Goal: Task Accomplishment & Management: Manage account settings

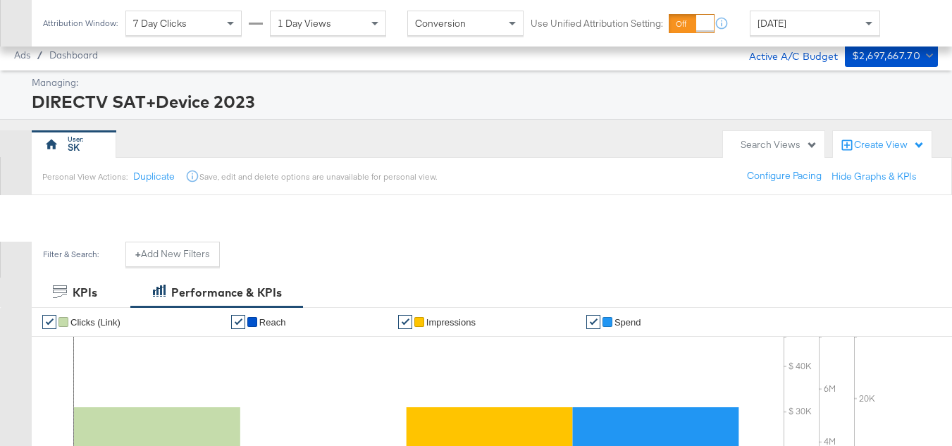
scroll to position [549, 0]
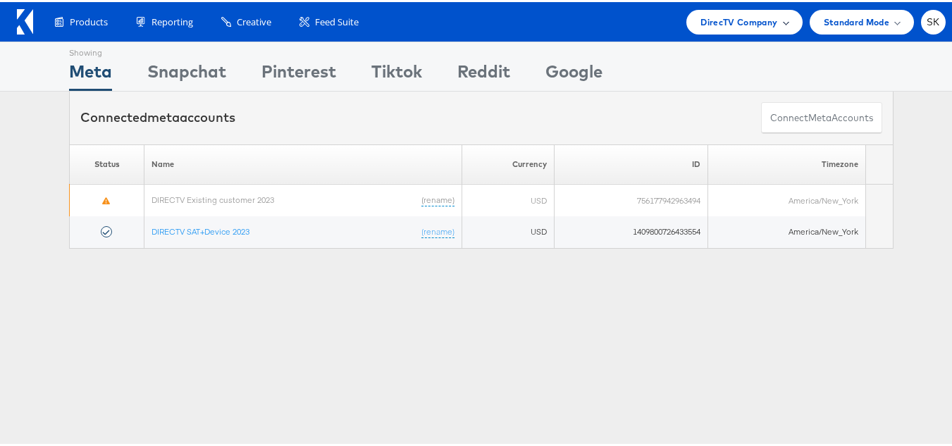
click at [725, 31] on div "DirecTV Company" at bounding box center [744, 20] width 116 height 25
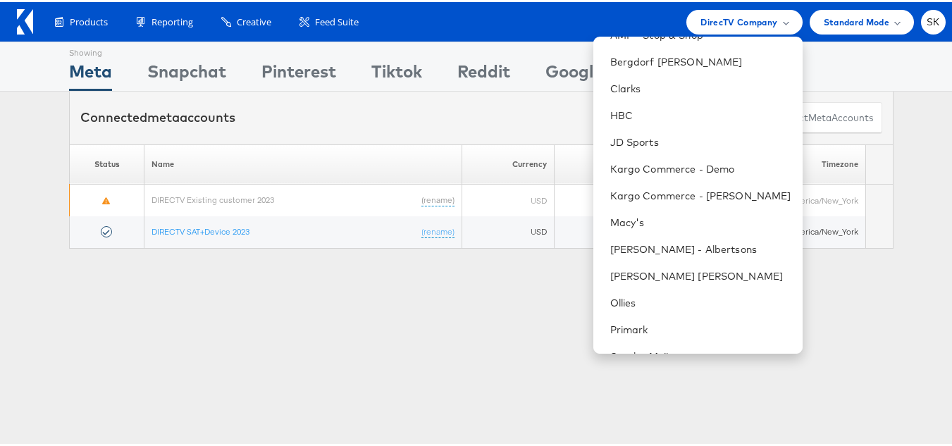
scroll to position [228, 0]
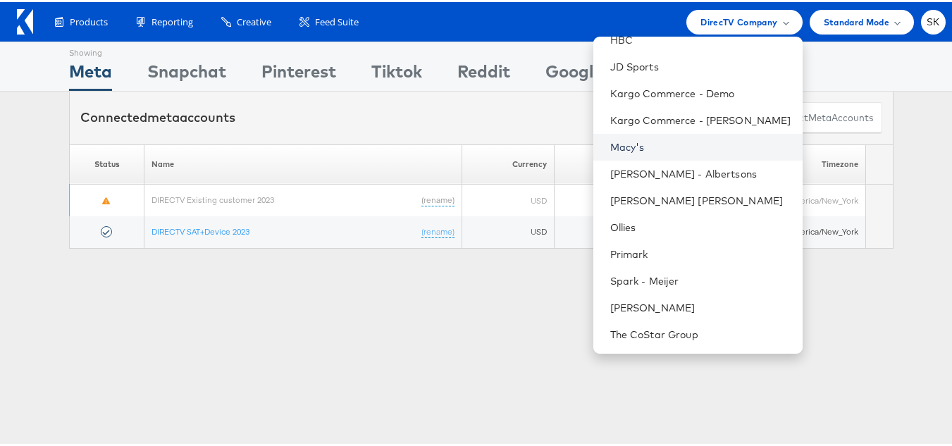
click at [620, 143] on link "Macy's" at bounding box center [700, 145] width 181 height 14
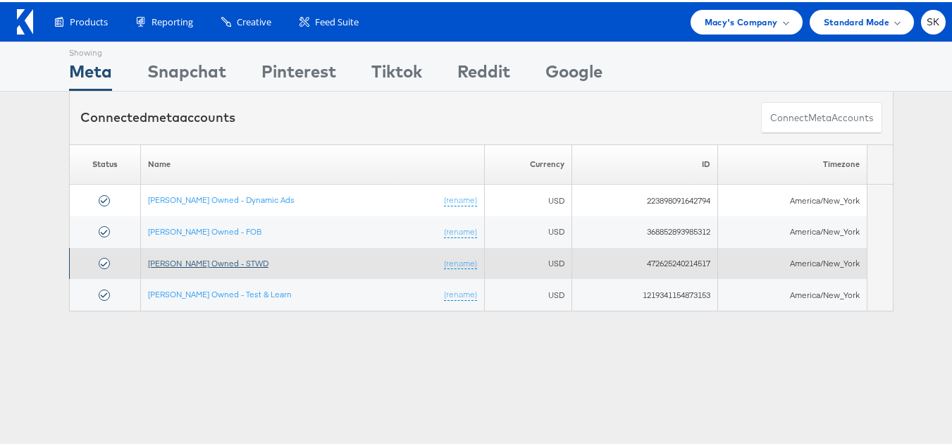
click at [204, 260] on link "Macy's Owned - STWD" at bounding box center [208, 261] width 121 height 11
click at [211, 259] on link "Macy's Owned - STWD" at bounding box center [208, 261] width 121 height 11
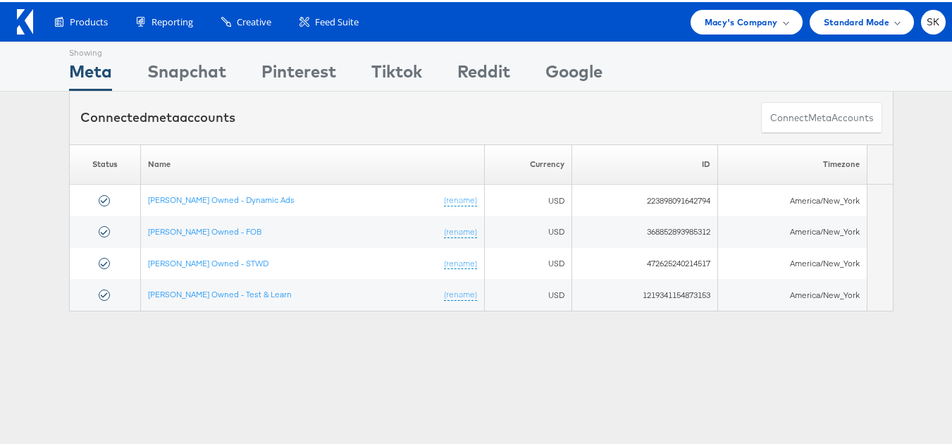
click at [25, 11] on icon at bounding box center [25, 19] width 16 height 25
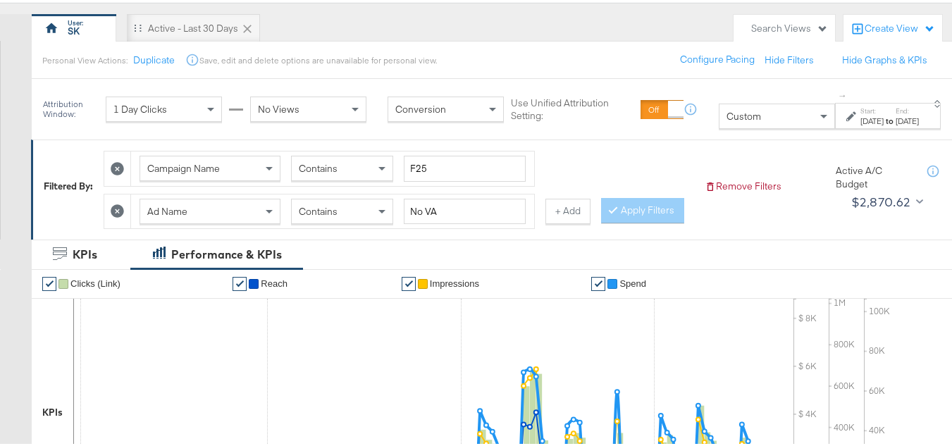
scroll to position [141, 0]
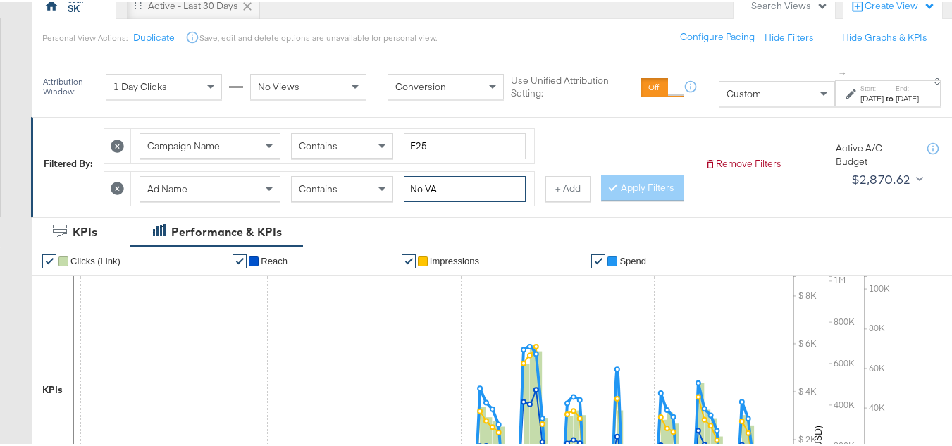
click at [450, 187] on input "No VA" at bounding box center [465, 187] width 122 height 26
paste input "Fall Favorites"
type input "Fall Favorites"
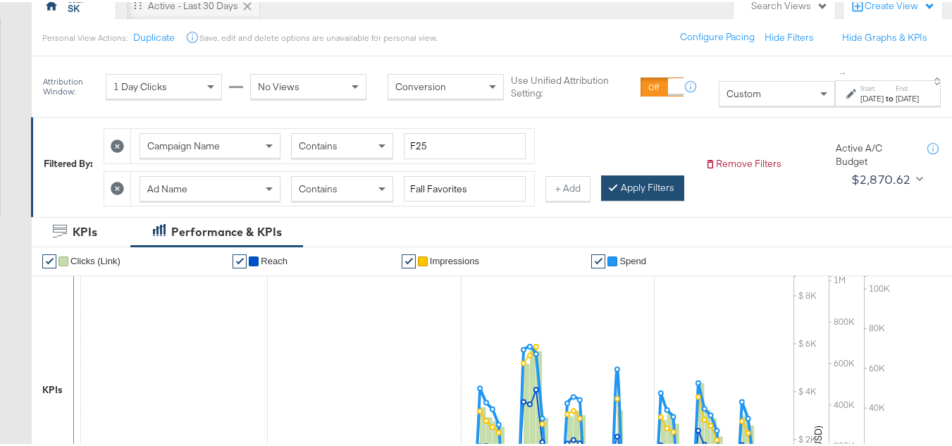
click at [601, 199] on button "Apply Filters" at bounding box center [642, 185] width 83 height 25
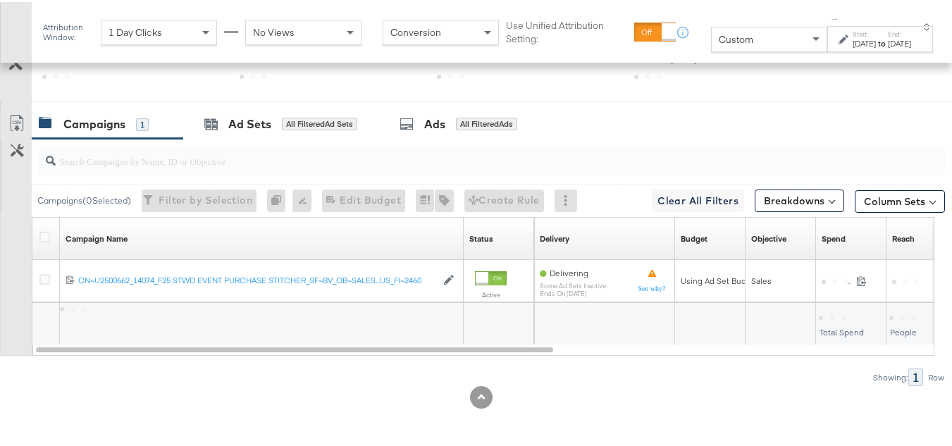
scroll to position [649, 0]
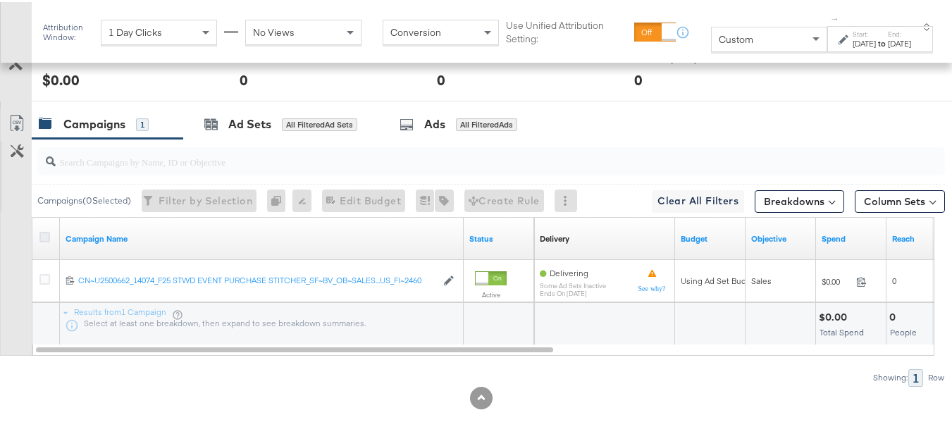
click at [49, 231] on icon at bounding box center [44, 235] width 11 height 11
click at [0, 0] on input "checkbox" at bounding box center [0, 0] width 0 height 0
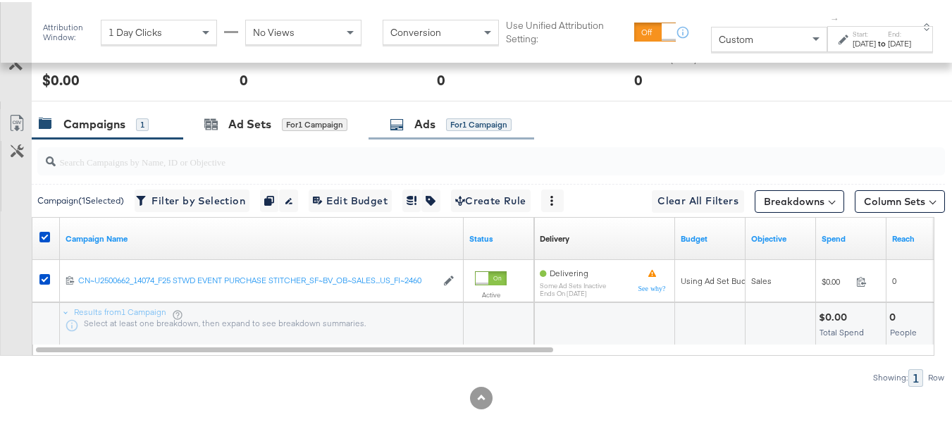
click at [476, 125] on div "for 1 Campaign" at bounding box center [479, 122] width 66 height 13
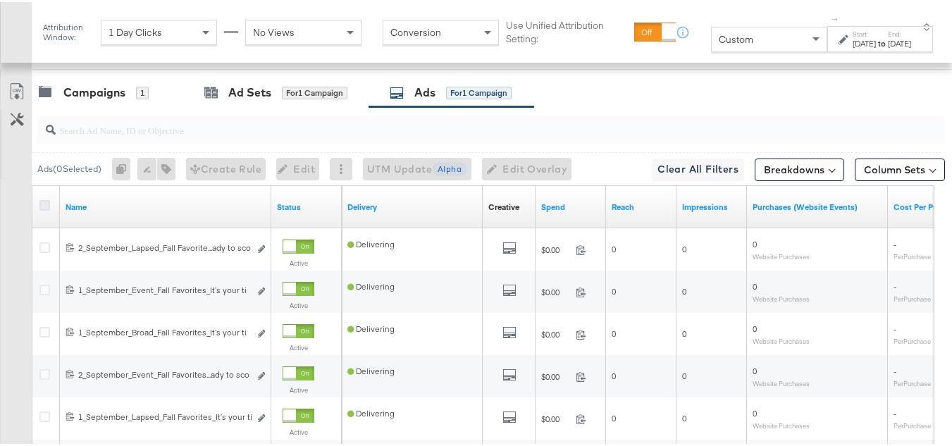
click at [46, 209] on icon at bounding box center [44, 203] width 11 height 11
click at [0, 0] on input "checkbox" at bounding box center [0, 0] width 0 height 0
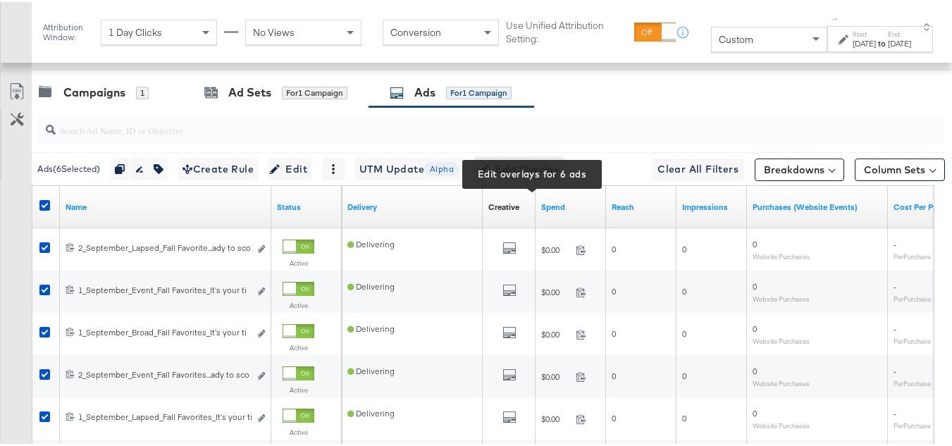
click at [546, 176] on span "Edit Overlay Edit overlays for 6 ads" at bounding box center [519, 168] width 81 height 18
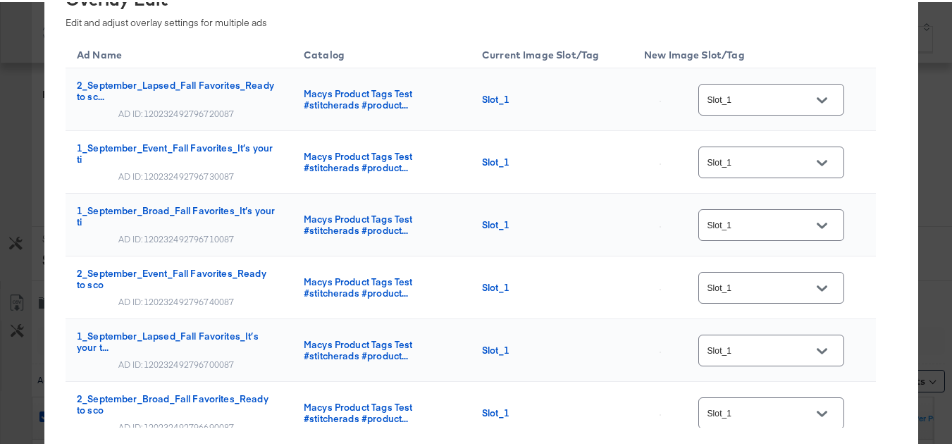
scroll to position [0, 0]
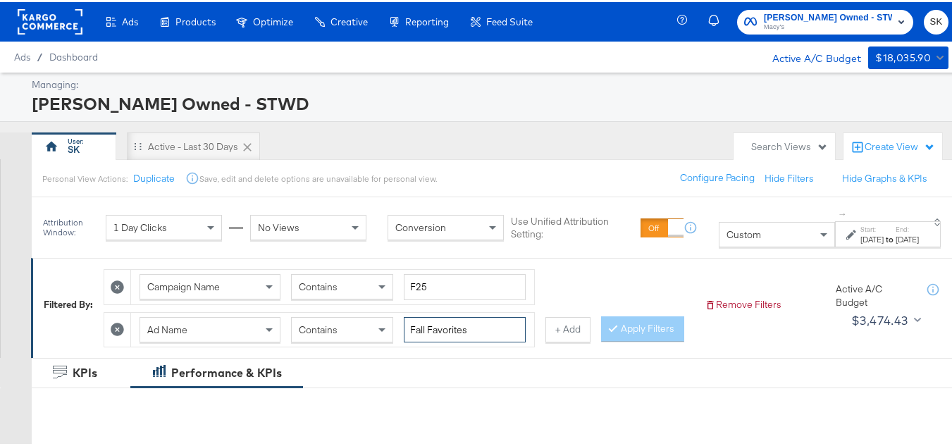
click at [450, 333] on input "Fall Favorites" at bounding box center [465, 328] width 122 height 26
paste input "No VA"
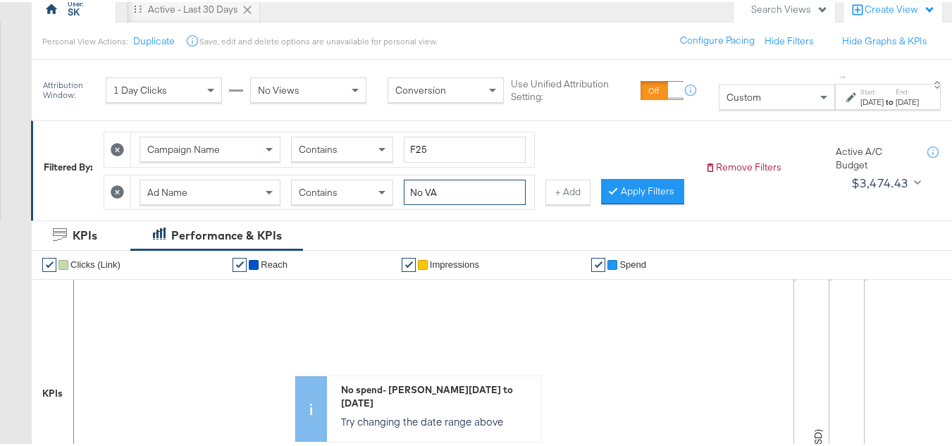
scroll to position [141, 0]
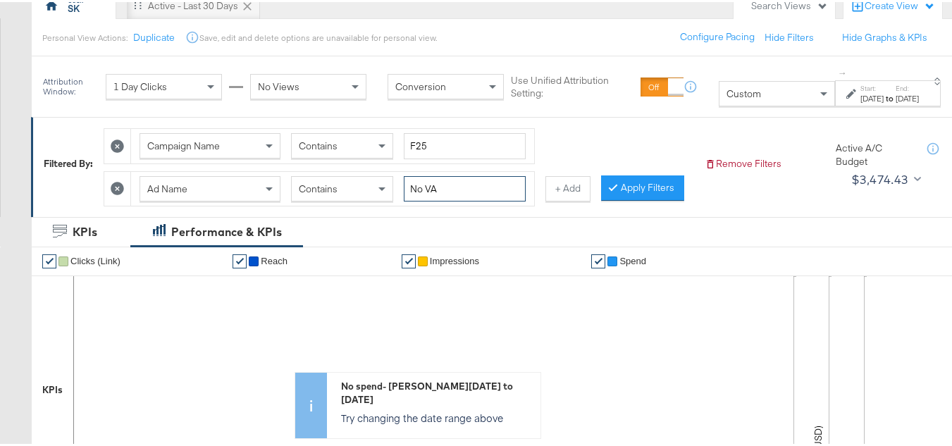
type input "No VA"
click at [151, 204] on div "Campaign Name Contains F25 Ad Name Contains No VA + Add Apply Filters" at bounding box center [399, 161] width 590 height 85
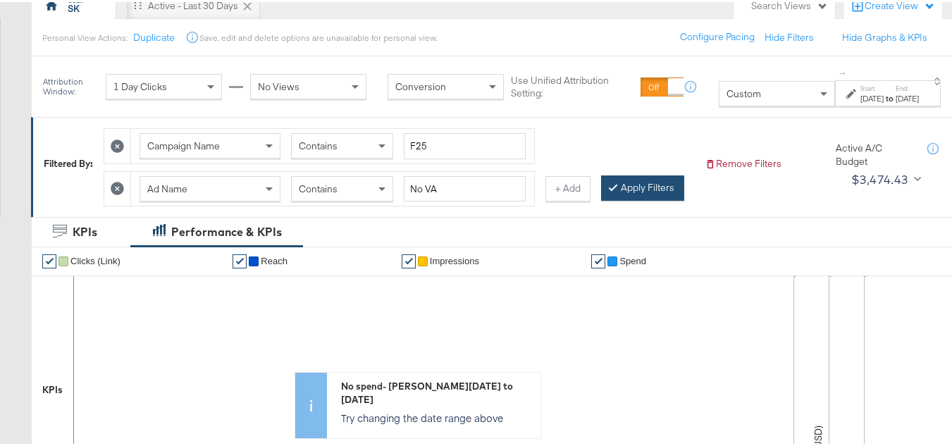
click at [601, 199] on button "Apply Filters" at bounding box center [642, 185] width 83 height 25
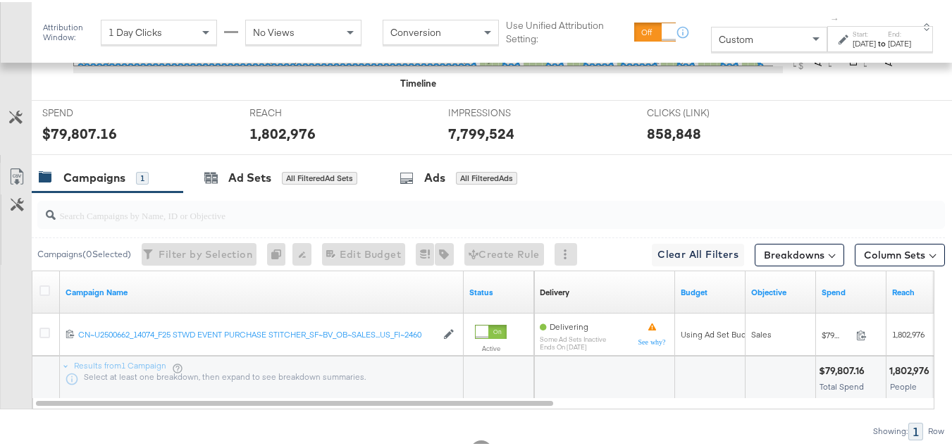
scroll to position [649, 0]
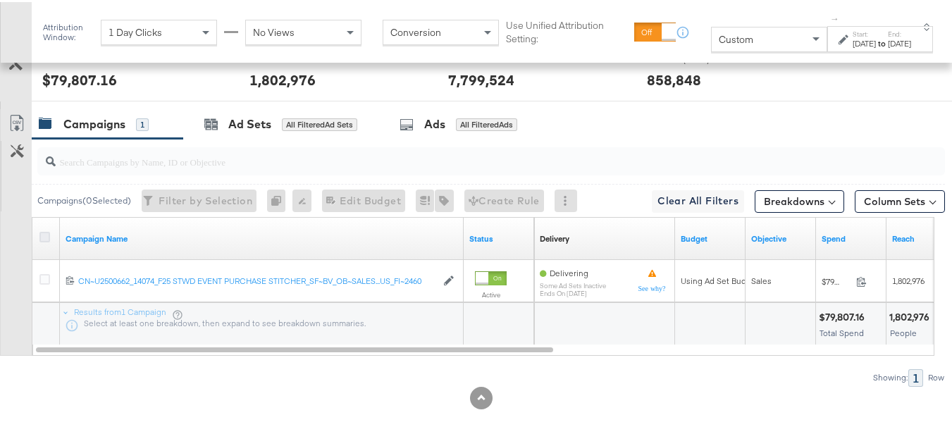
click at [47, 231] on icon at bounding box center [44, 235] width 11 height 11
click at [0, 0] on input "checkbox" at bounding box center [0, 0] width 0 height 0
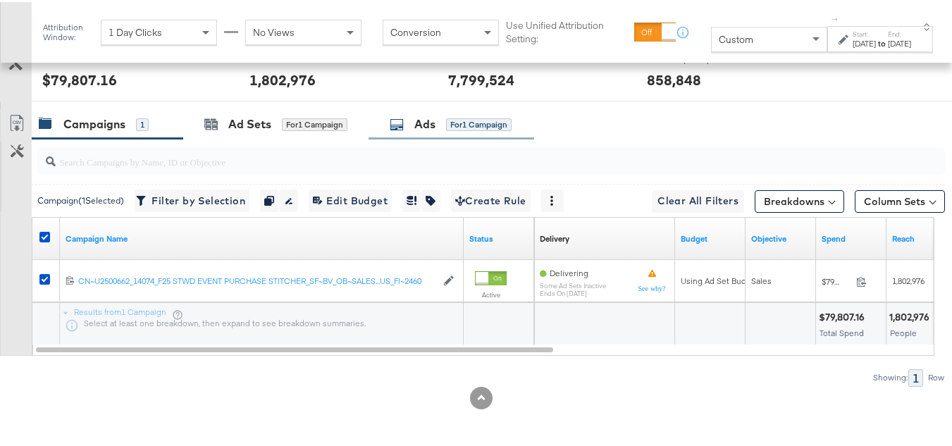
click at [412, 111] on div "Ads for 1 Campaign" at bounding box center [452, 122] width 166 height 30
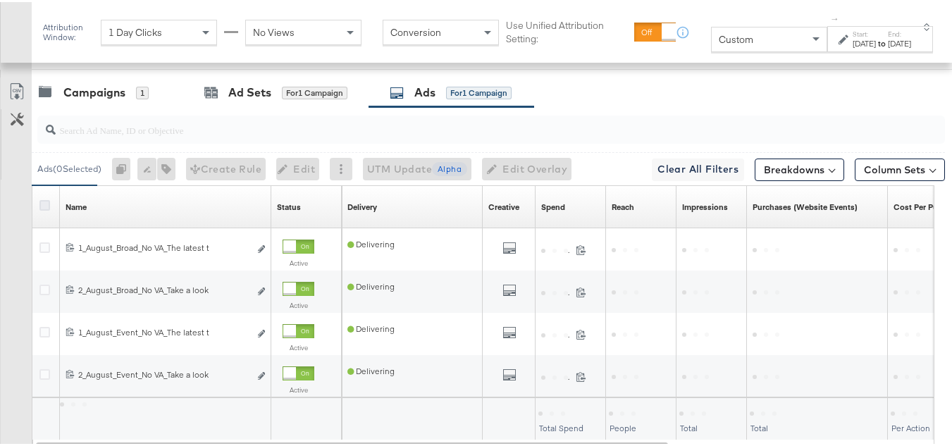
click at [44, 209] on icon at bounding box center [44, 203] width 11 height 11
click at [0, 0] on input "checkbox" at bounding box center [0, 0] width 0 height 0
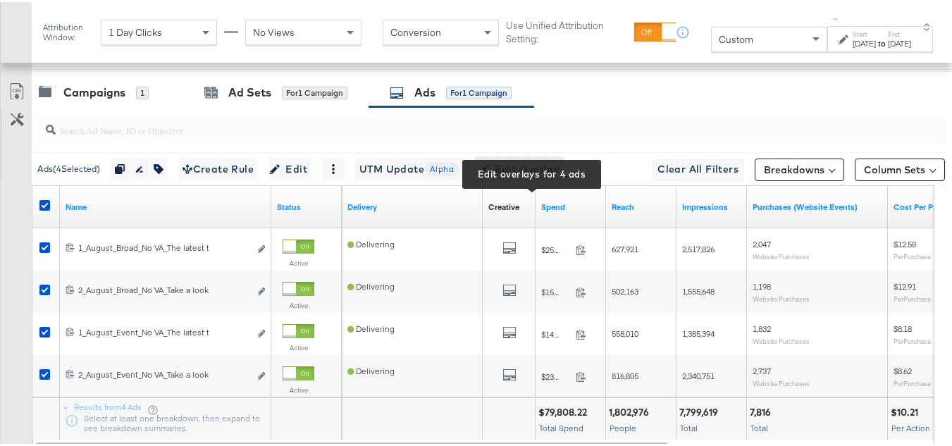
click at [539, 176] on span "Edit Overlay Edit overlays for 4 ads" at bounding box center [519, 168] width 81 height 18
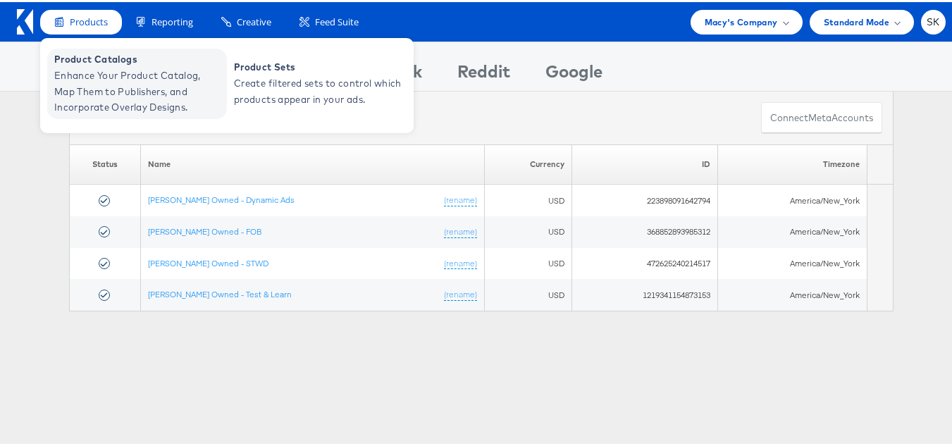
click at [107, 92] on span "Enhance Your Product Catalog, Map Them to Publishers, and Incorporate Overlay D…" at bounding box center [138, 90] width 169 height 48
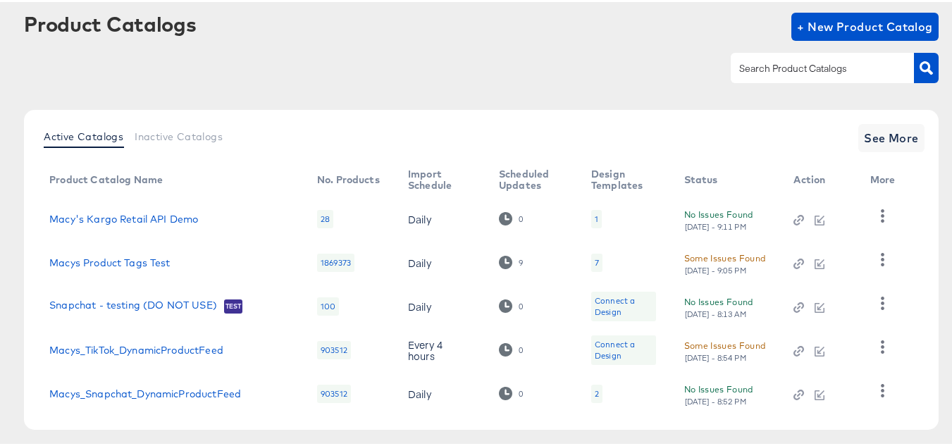
scroll to position [135, 0]
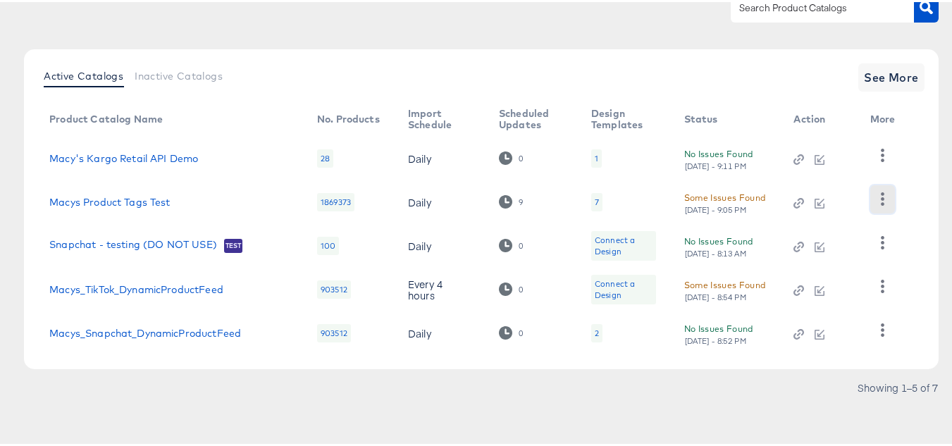
click at [879, 197] on icon "button" at bounding box center [882, 196] width 13 height 13
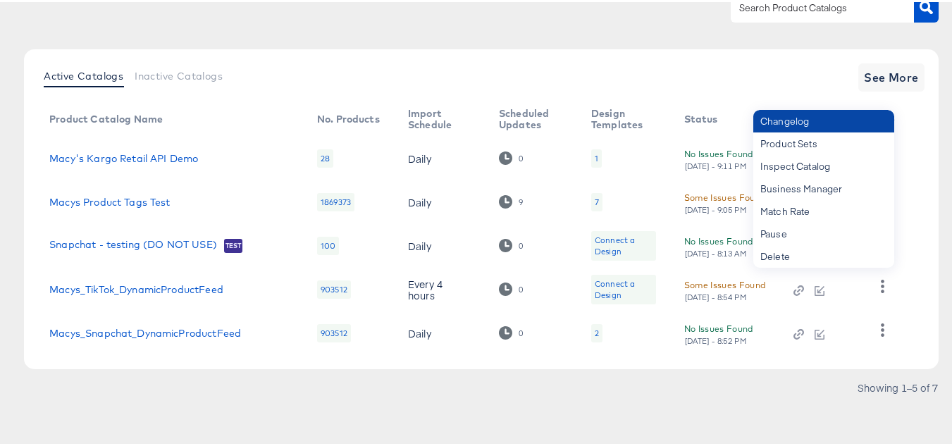
click at [796, 126] on div "Changelog" at bounding box center [823, 119] width 141 height 23
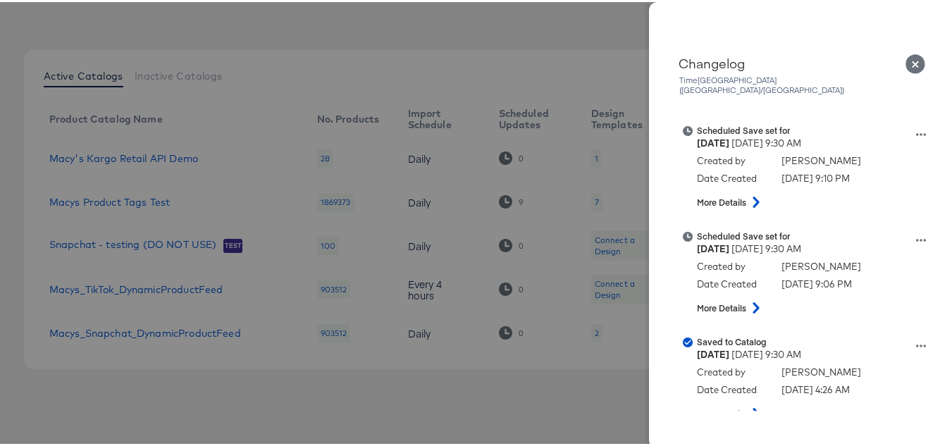
scroll to position [846, 0]
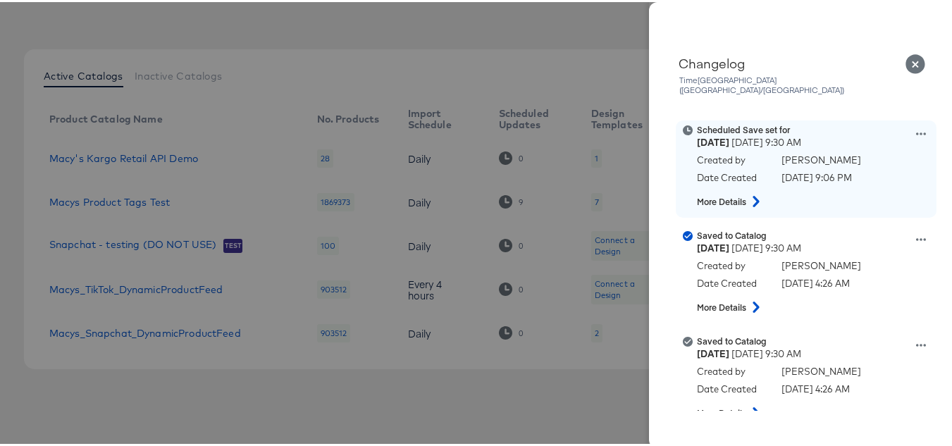
click at [748, 194] on icon at bounding box center [756, 199] width 17 height 11
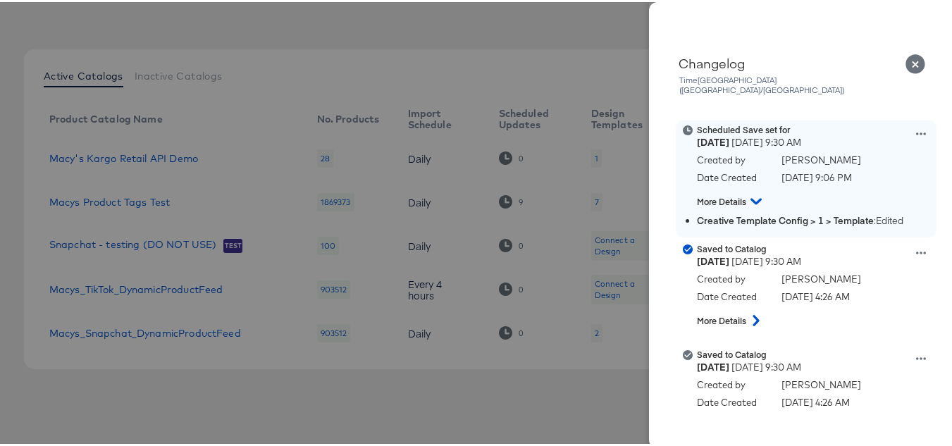
scroll to position [775, 0]
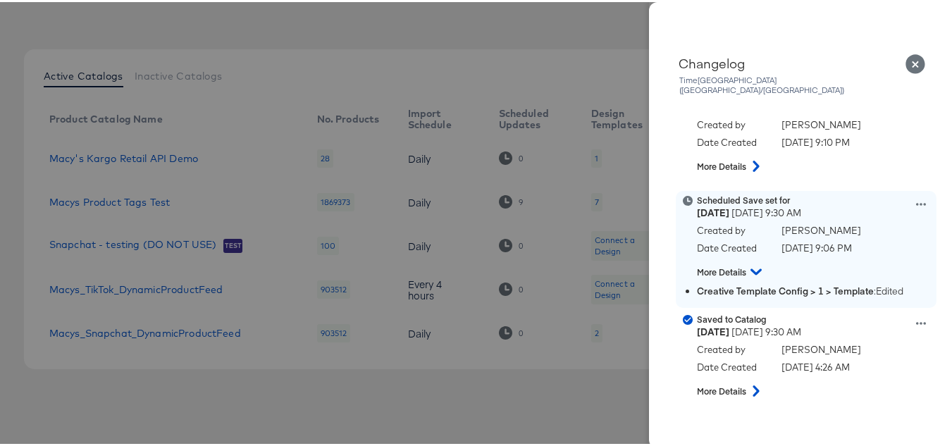
click at [916, 197] on icon at bounding box center [921, 202] width 10 height 10
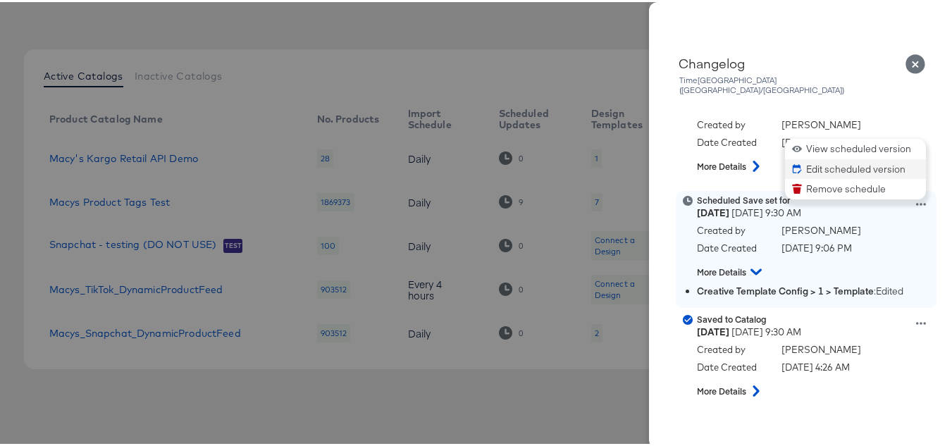
click at [812, 158] on button "Edit scheduled version" at bounding box center [855, 167] width 141 height 20
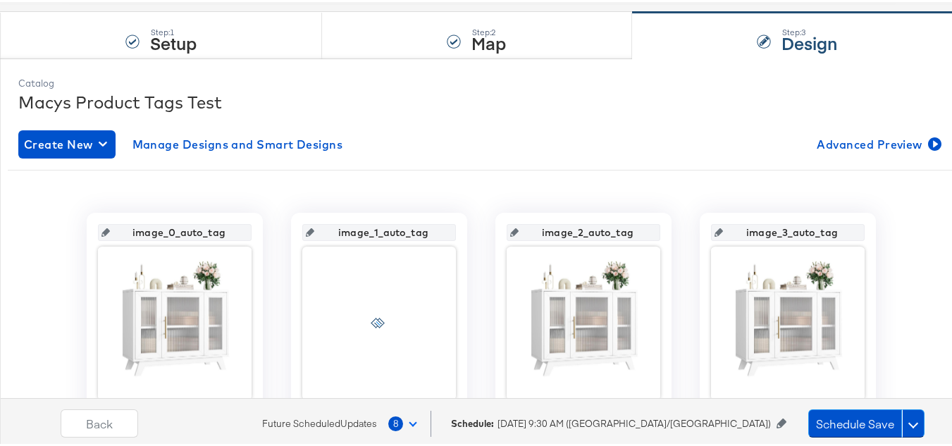
scroll to position [282, 0]
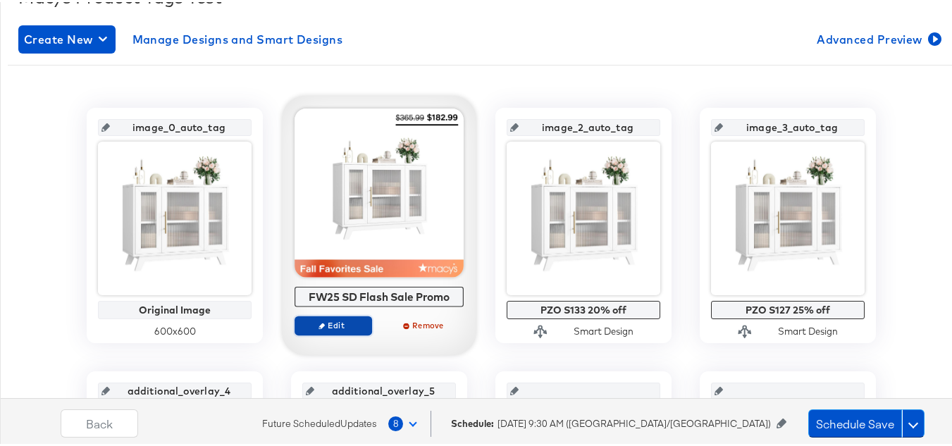
click at [340, 321] on span "Edit" at bounding box center [333, 323] width 65 height 11
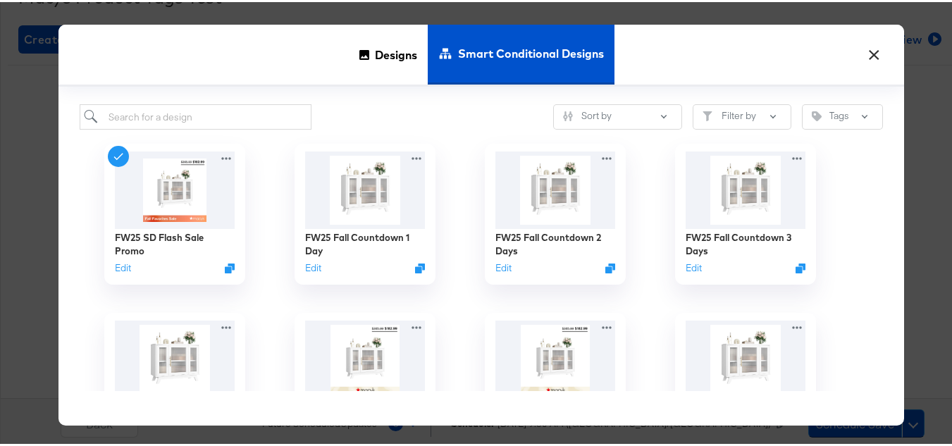
click at [873, 55] on button "×" at bounding box center [873, 49] width 25 height 25
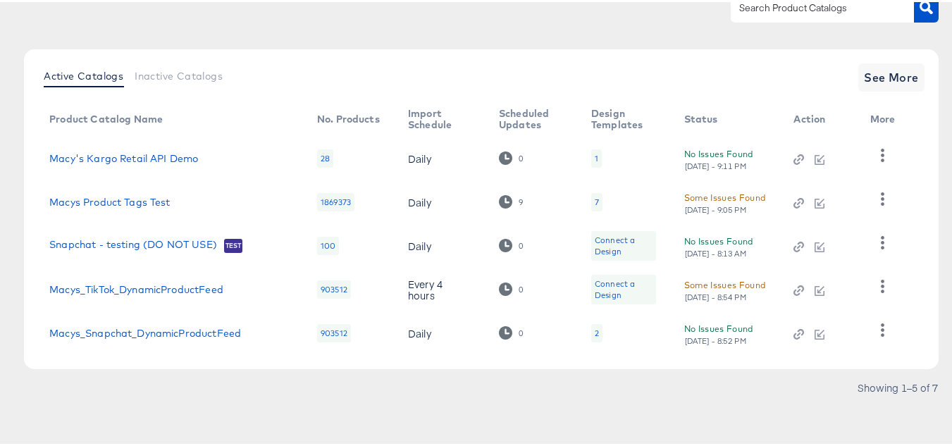
scroll to position [123, 0]
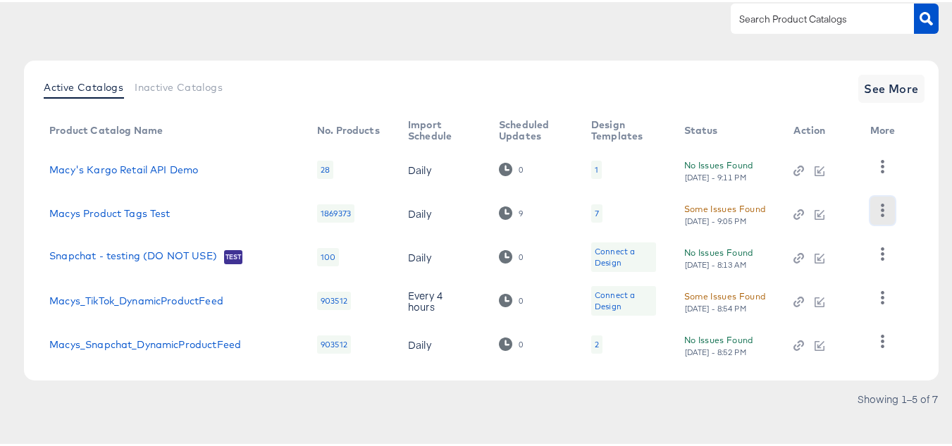
click at [875, 202] on button "button" at bounding box center [882, 209] width 25 height 28
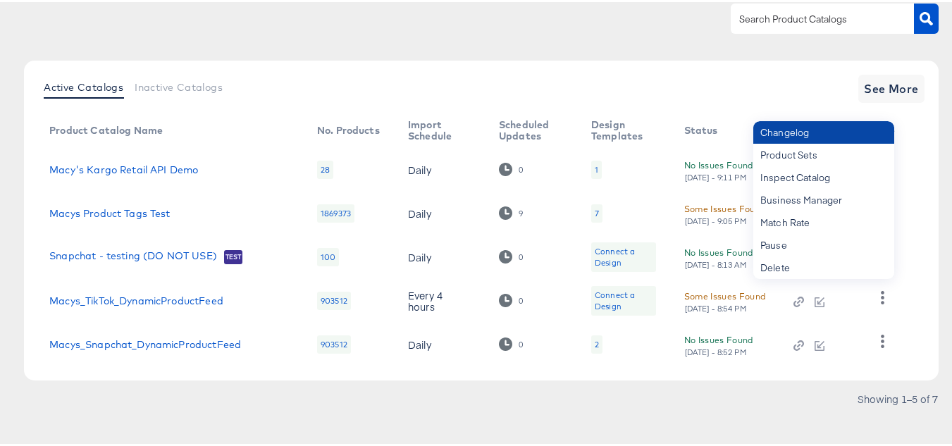
click at [796, 138] on div "Changelog" at bounding box center [823, 130] width 141 height 23
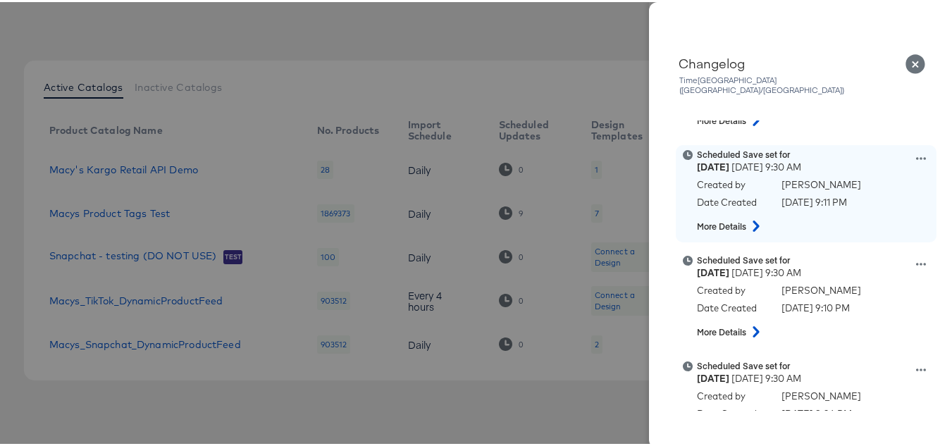
scroll to position [634, 0]
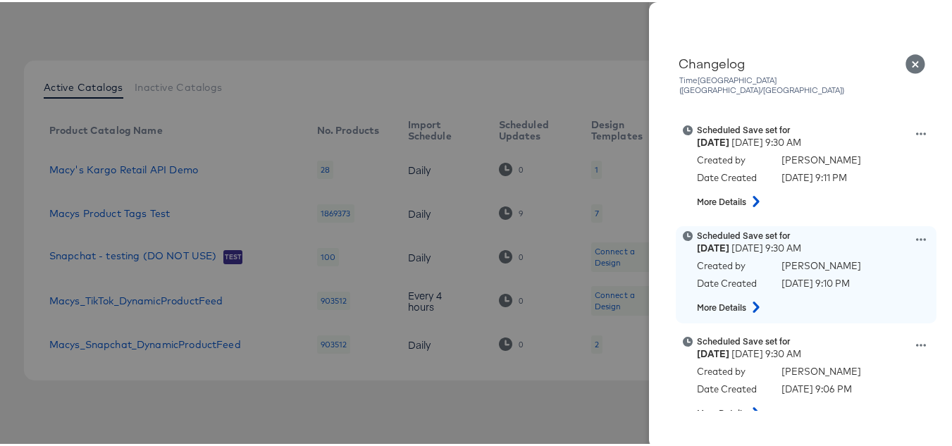
click at [916, 236] on icon at bounding box center [921, 237] width 10 height 3
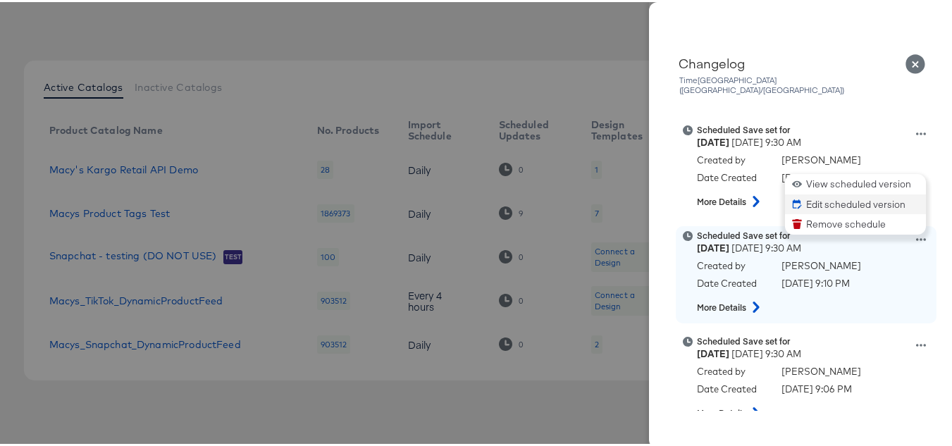
click at [828, 192] on button "Edit scheduled version" at bounding box center [855, 202] width 141 height 20
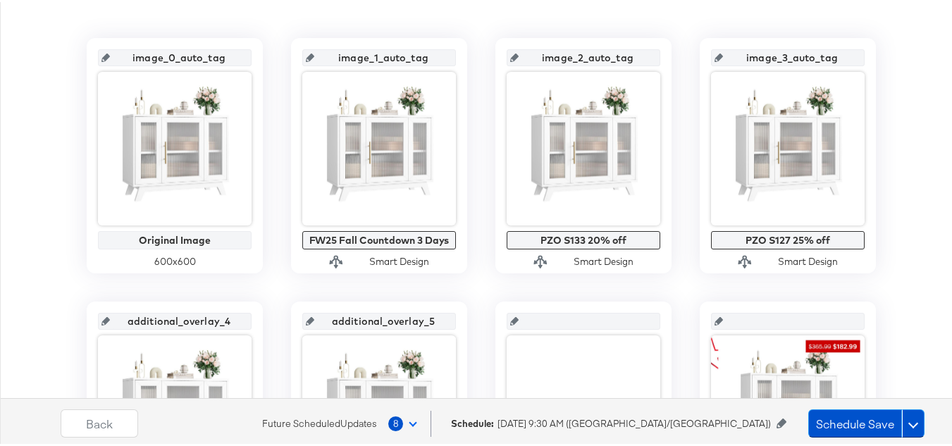
scroll to position [352, 0]
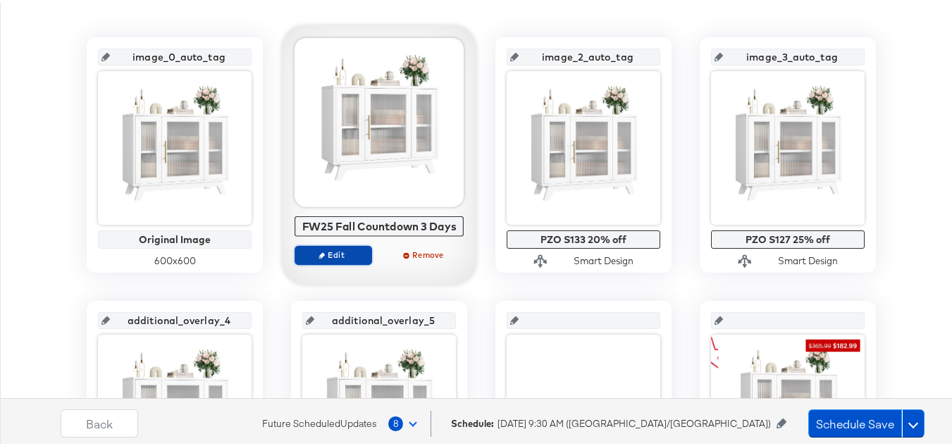
click at [321, 255] on span "Edit" at bounding box center [333, 252] width 65 height 11
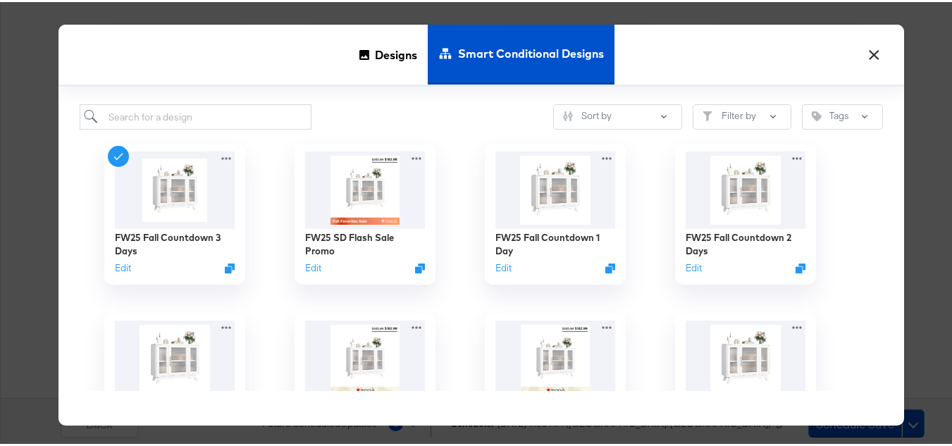
click at [875, 52] on button "×" at bounding box center [873, 49] width 25 height 25
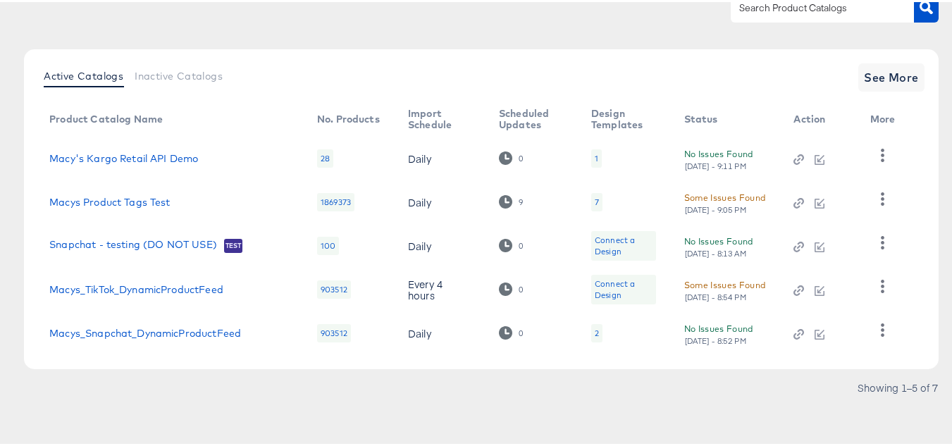
scroll to position [123, 0]
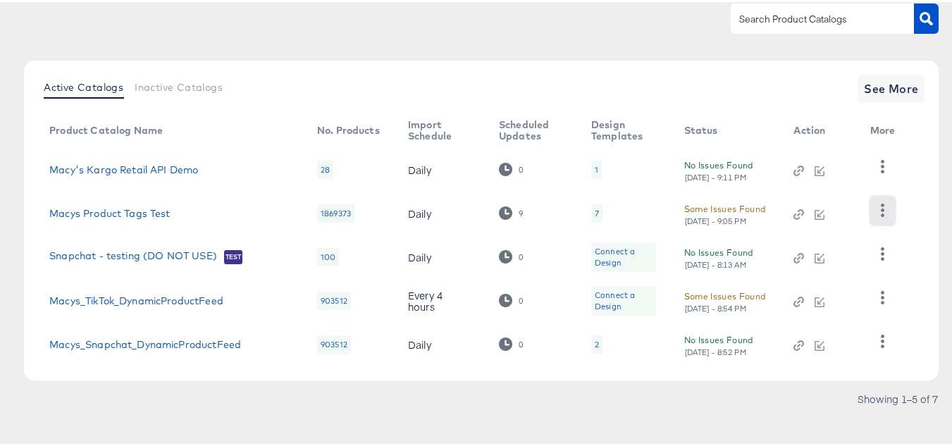
click at [879, 201] on button "button" at bounding box center [882, 209] width 25 height 28
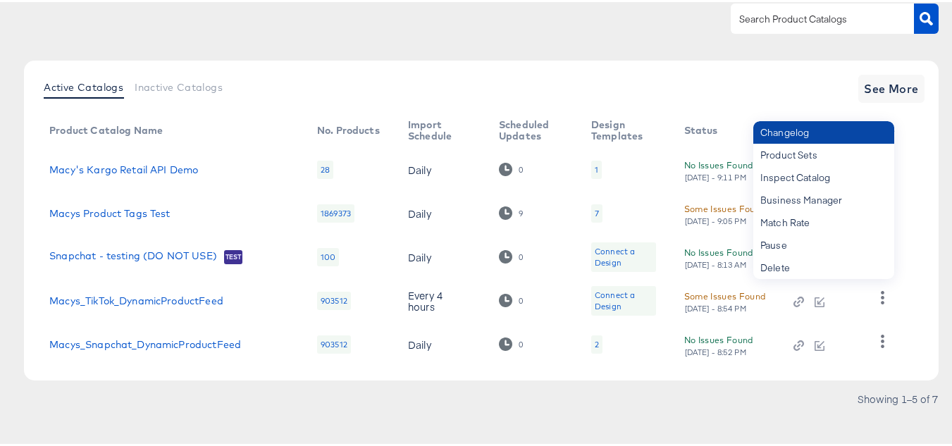
click at [782, 136] on div "Changelog" at bounding box center [823, 130] width 141 height 23
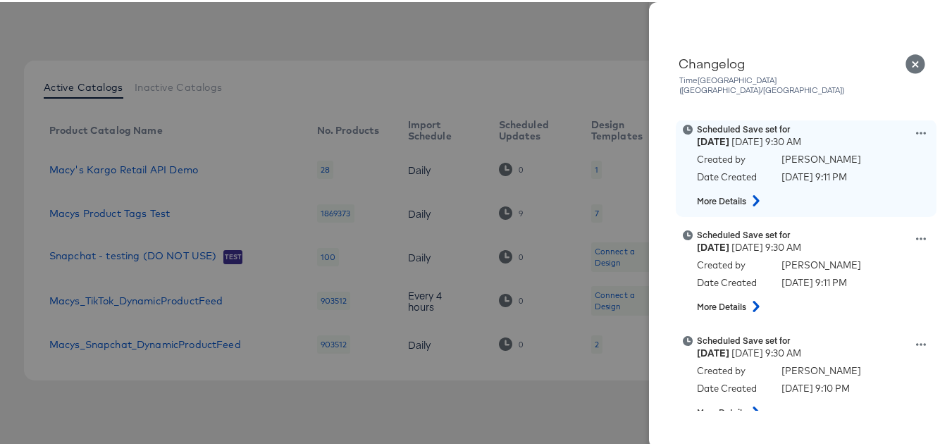
scroll to position [564, 0]
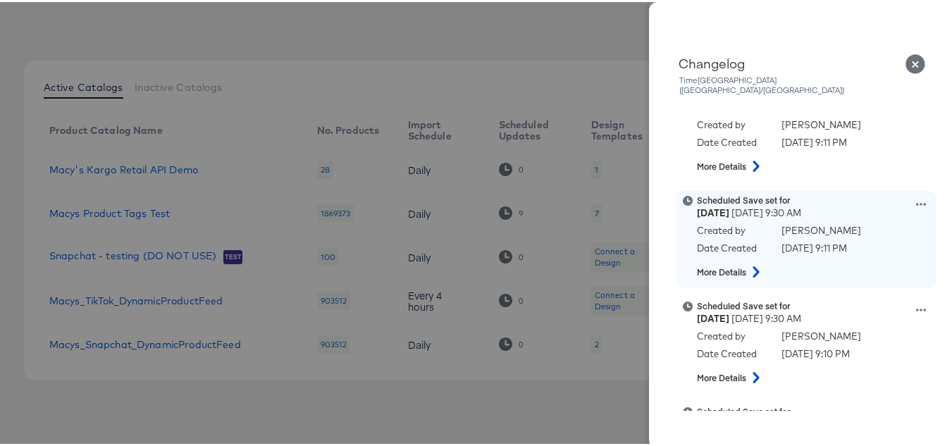
click at [916, 197] on icon at bounding box center [921, 202] width 10 height 10
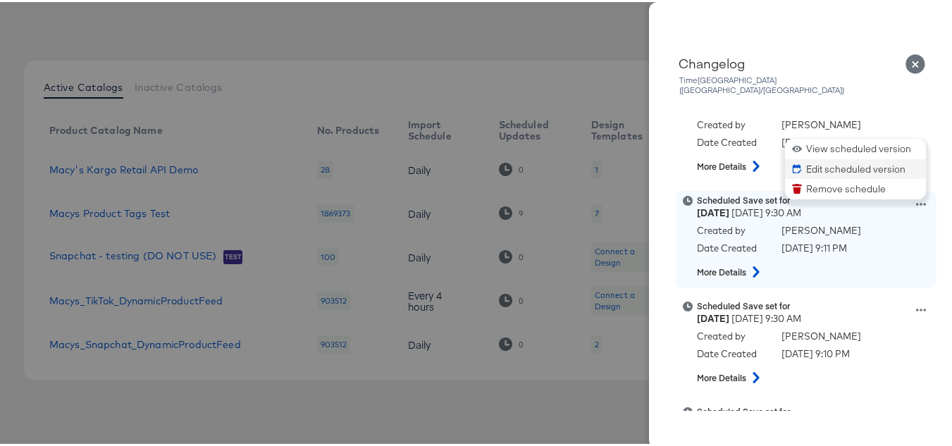
click at [815, 158] on button "Edit scheduled version" at bounding box center [855, 167] width 141 height 20
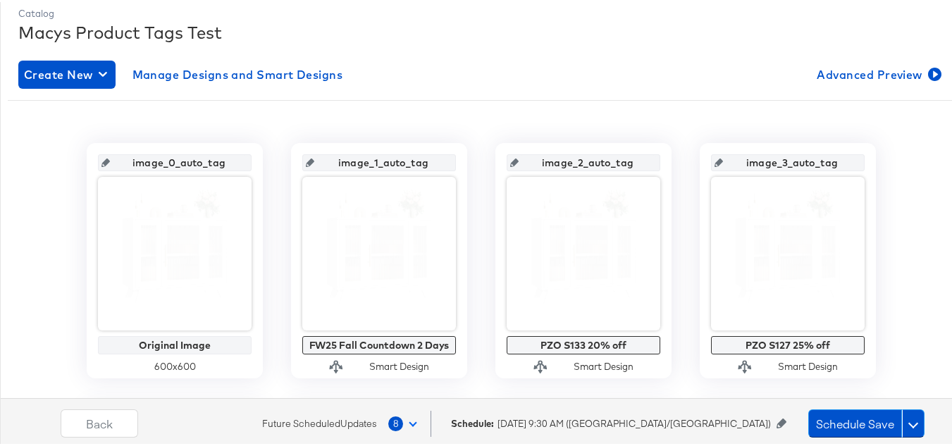
scroll to position [282, 0]
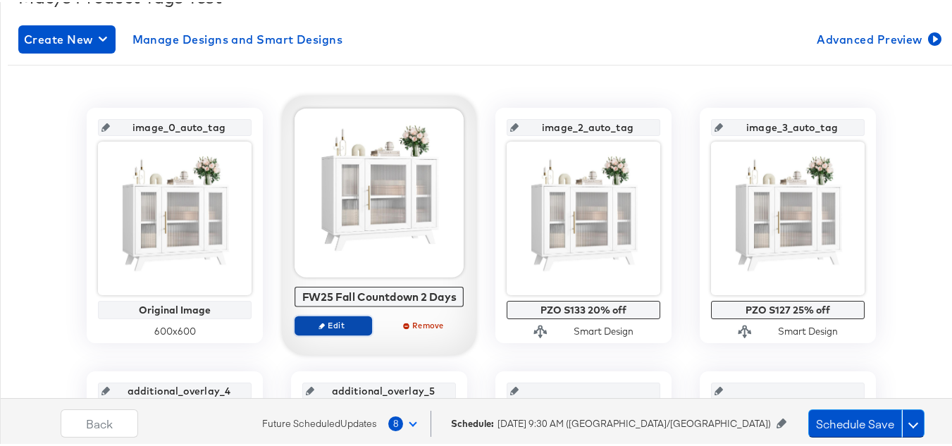
click at [327, 324] on span "Edit" at bounding box center [333, 323] width 65 height 11
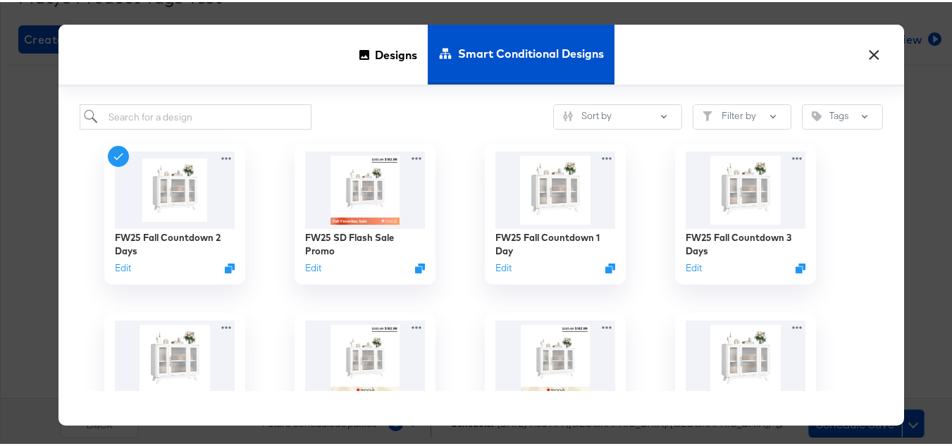
click at [873, 44] on button "×" at bounding box center [873, 49] width 25 height 25
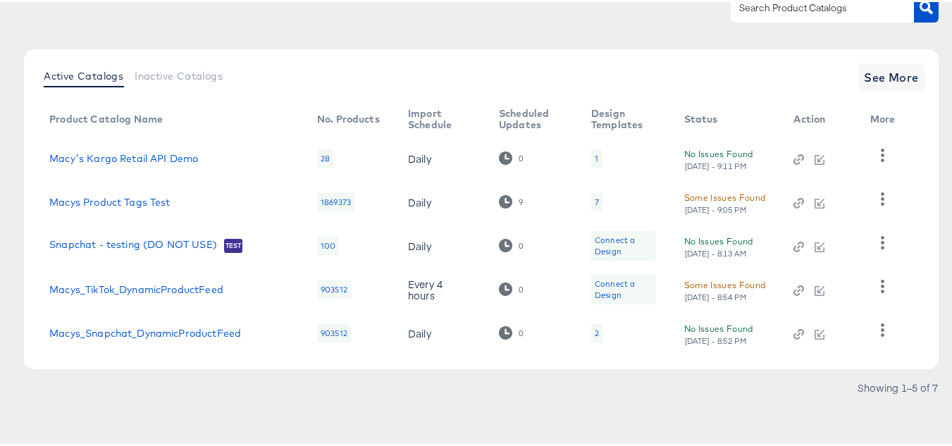
scroll to position [123, 0]
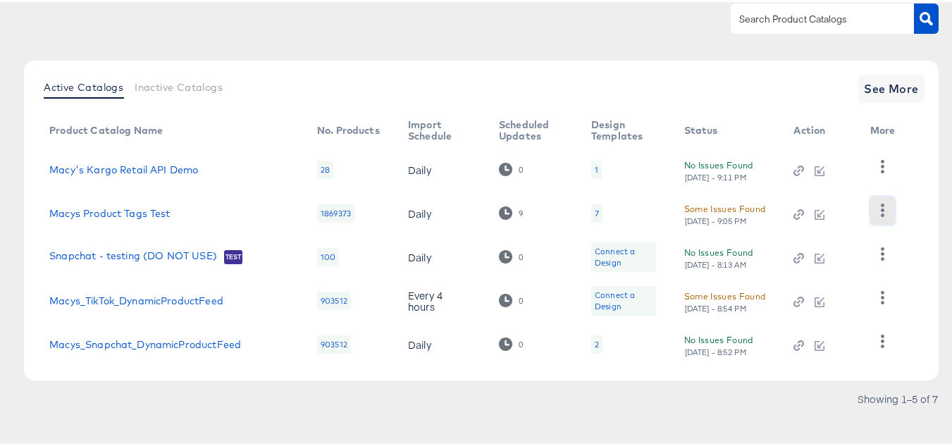
click at [889, 212] on button "button" at bounding box center [882, 209] width 25 height 28
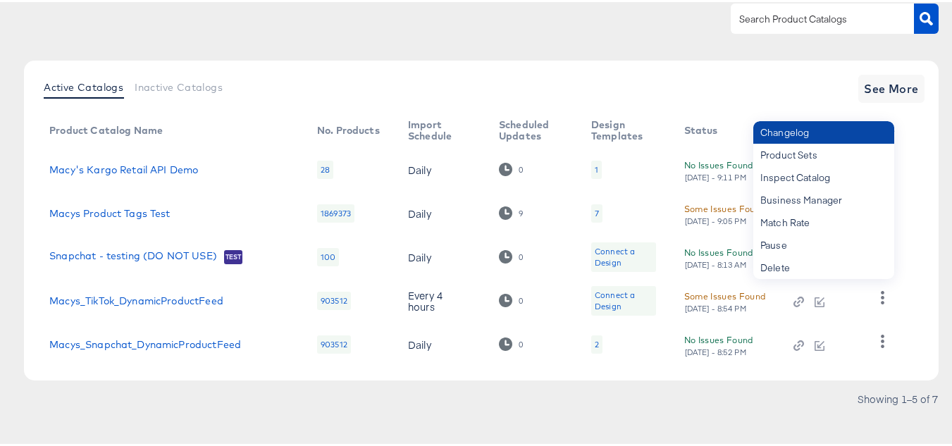
click at [787, 125] on div "Changelog" at bounding box center [823, 130] width 141 height 23
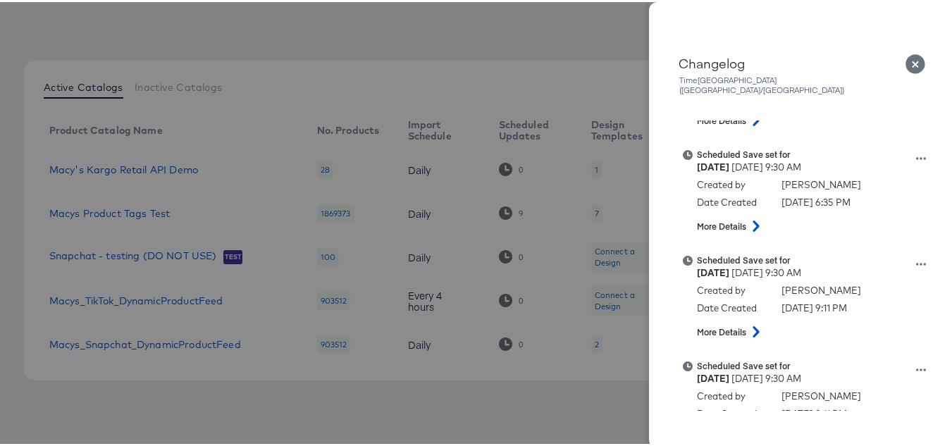
scroll to position [423, 0]
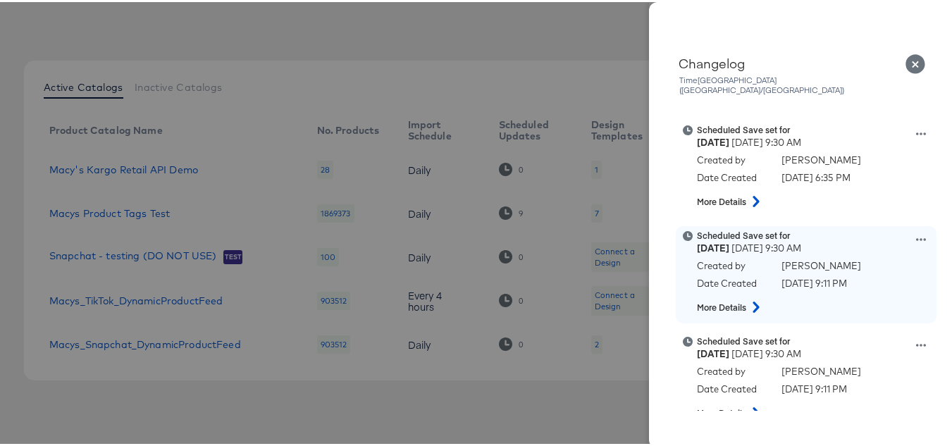
click at [916, 236] on icon at bounding box center [921, 237] width 10 height 3
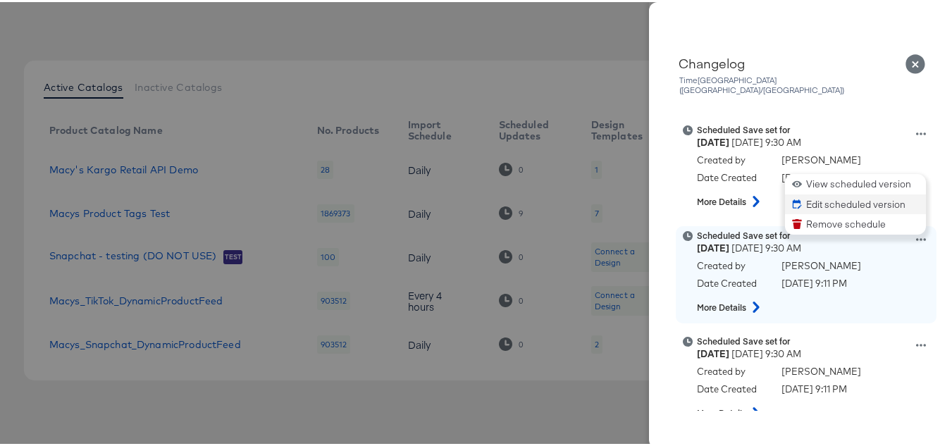
click at [842, 192] on button "Edit scheduled version" at bounding box center [855, 202] width 141 height 20
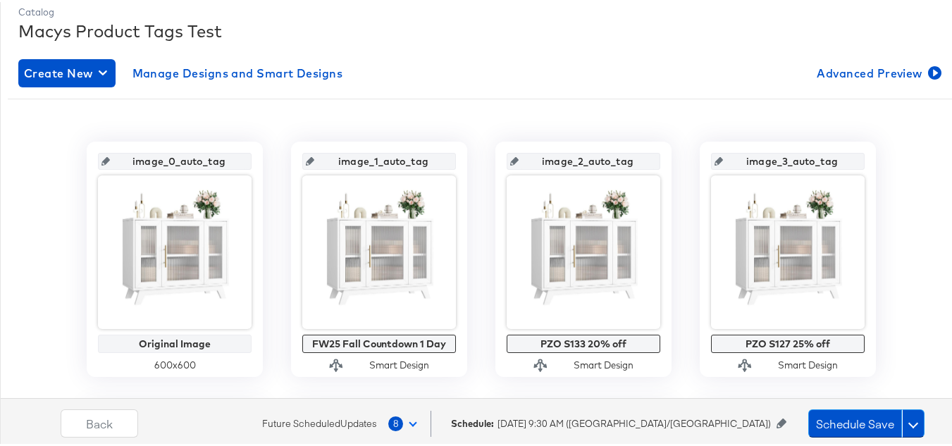
scroll to position [282, 0]
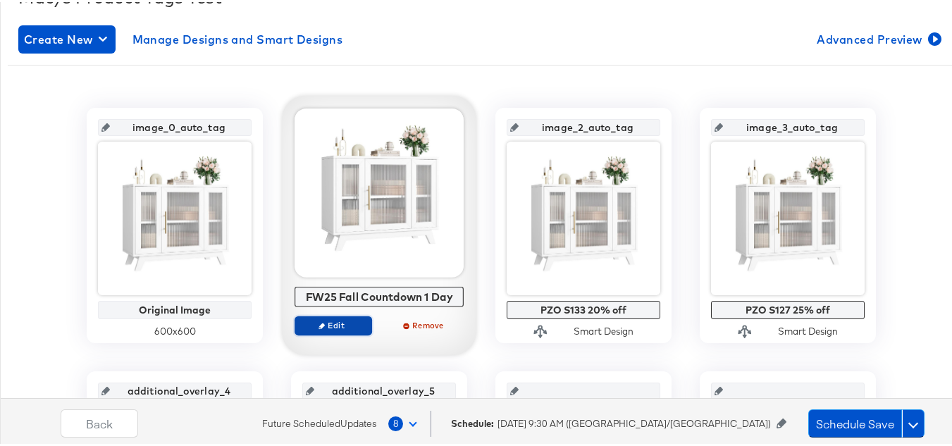
click at [327, 326] on span "Edit" at bounding box center [333, 323] width 65 height 11
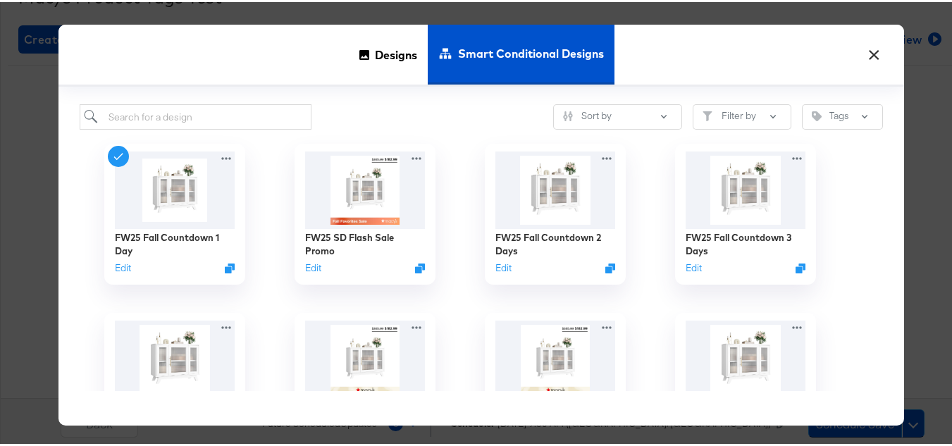
click at [872, 49] on button "×" at bounding box center [873, 49] width 25 height 25
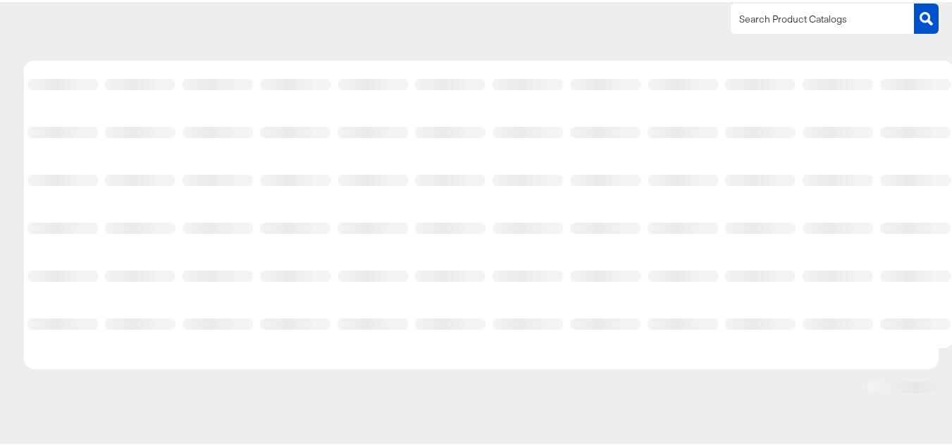
scroll to position [123, 0]
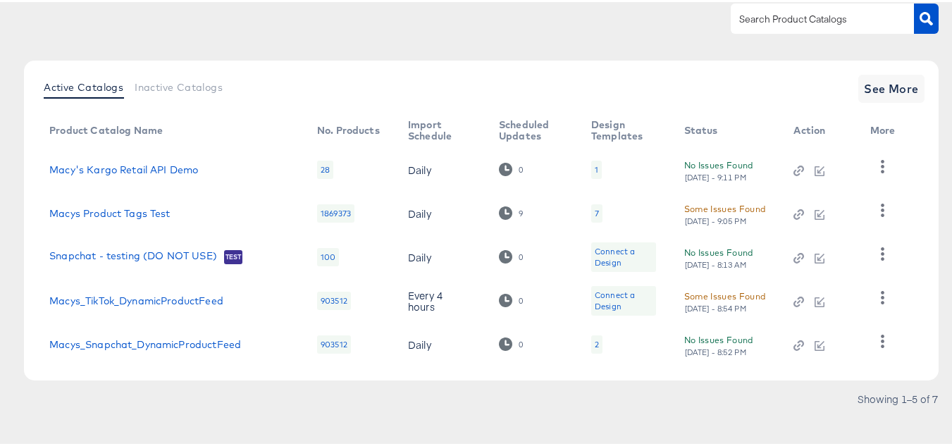
click at [902, 204] on td at bounding box center [886, 212] width 54 height 44
click at [867, 202] on td at bounding box center [886, 212] width 54 height 44
click at [876, 202] on icon "button" at bounding box center [882, 208] width 13 height 13
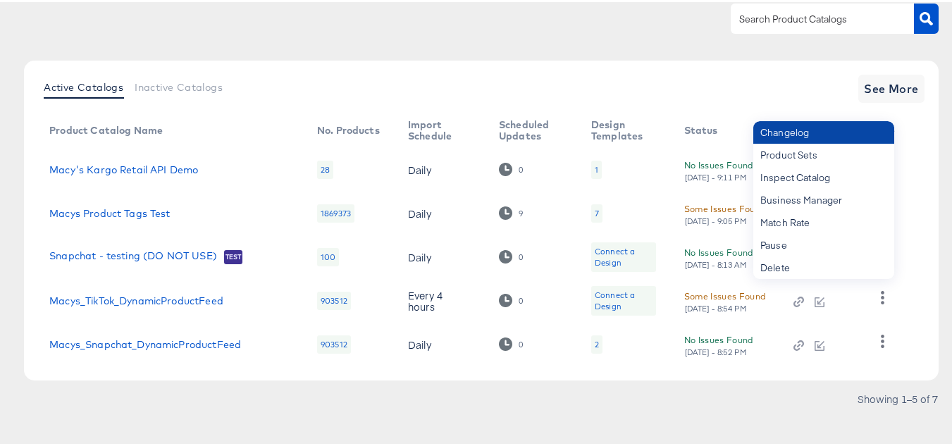
click at [784, 132] on div "Changelog" at bounding box center [823, 130] width 141 height 23
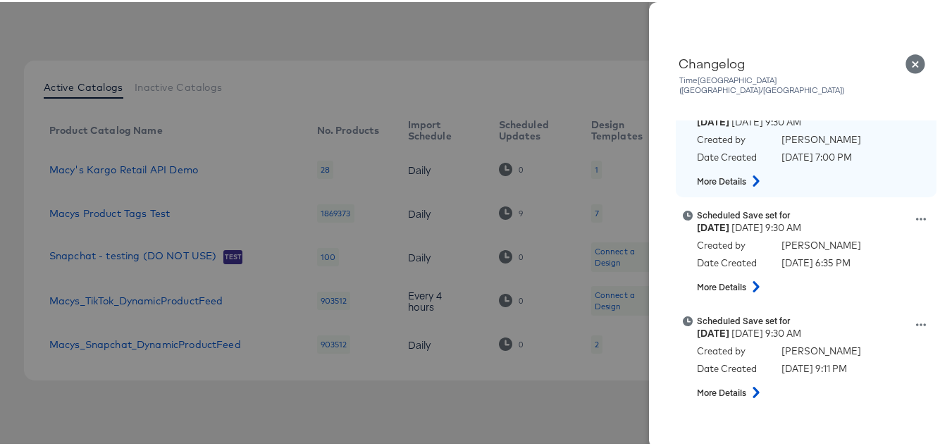
scroll to position [352, 0]
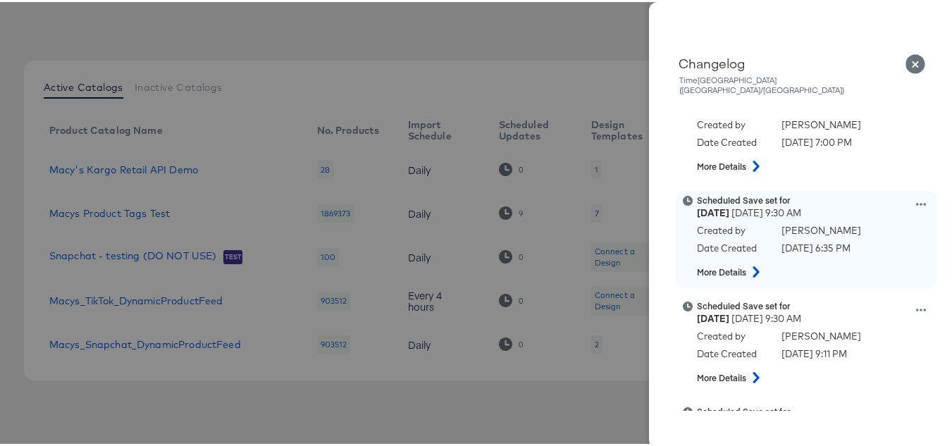
click at [916, 197] on icon at bounding box center [921, 202] width 10 height 10
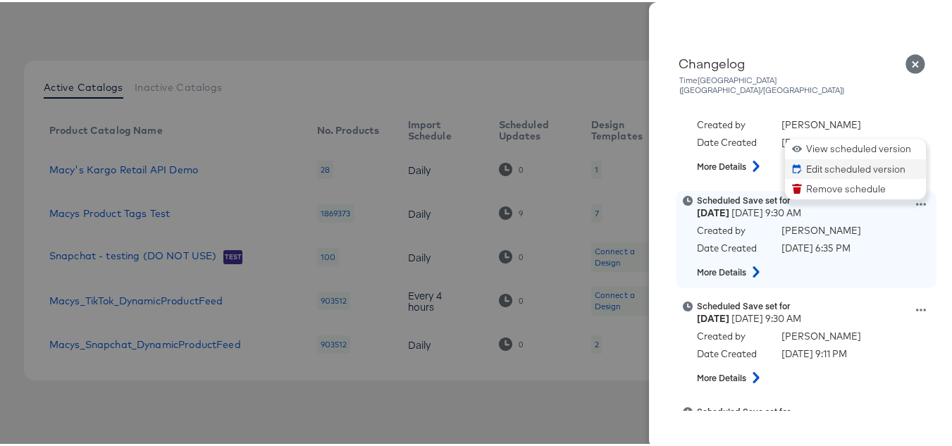
click at [826, 157] on button "Edit scheduled version" at bounding box center [855, 167] width 141 height 20
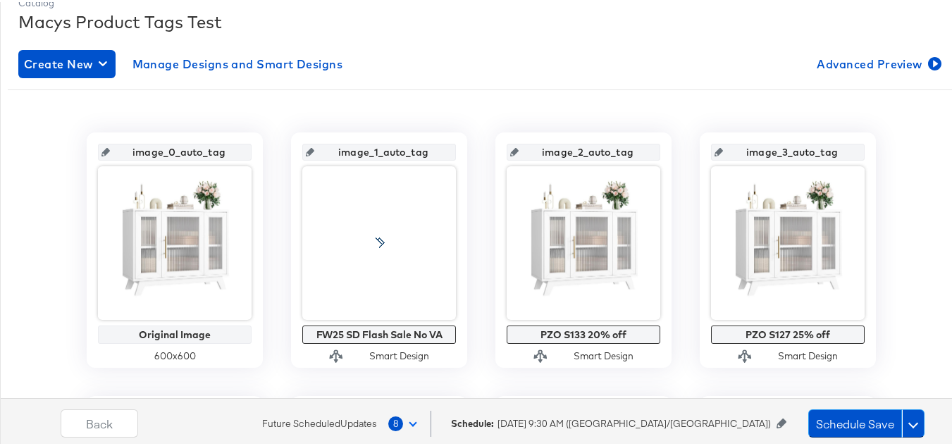
scroll to position [282, 0]
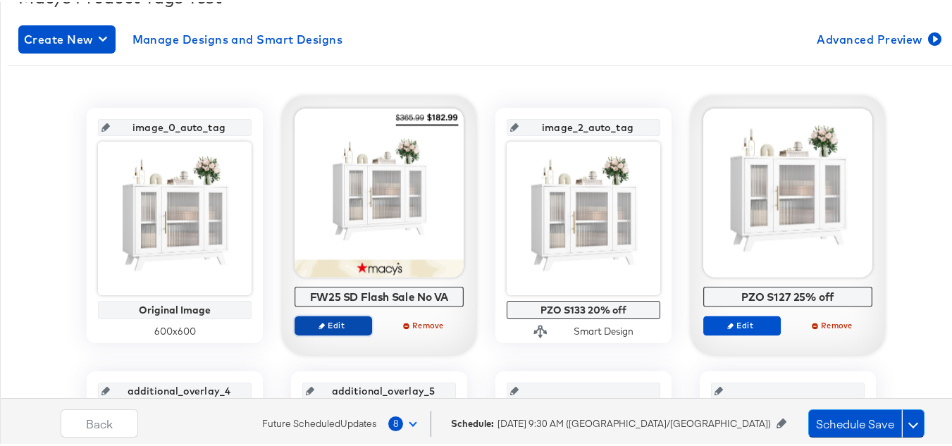
click at [326, 328] on span "Edit" at bounding box center [333, 323] width 65 height 11
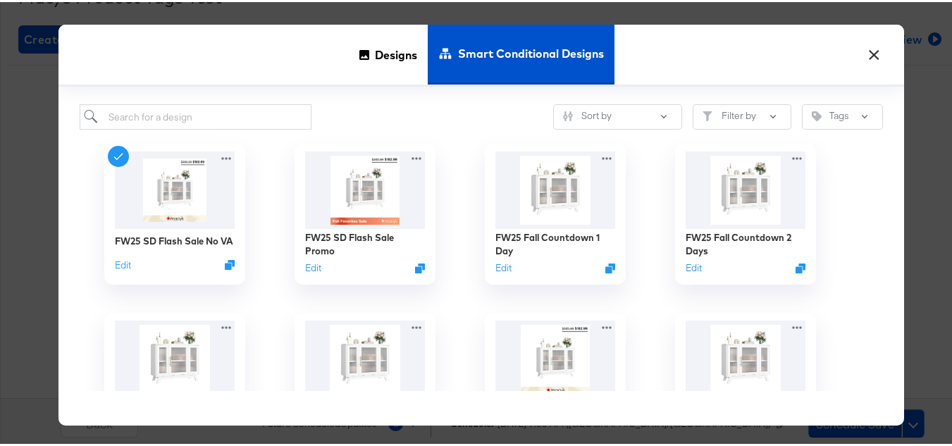
click at [872, 57] on button "×" at bounding box center [873, 49] width 25 height 25
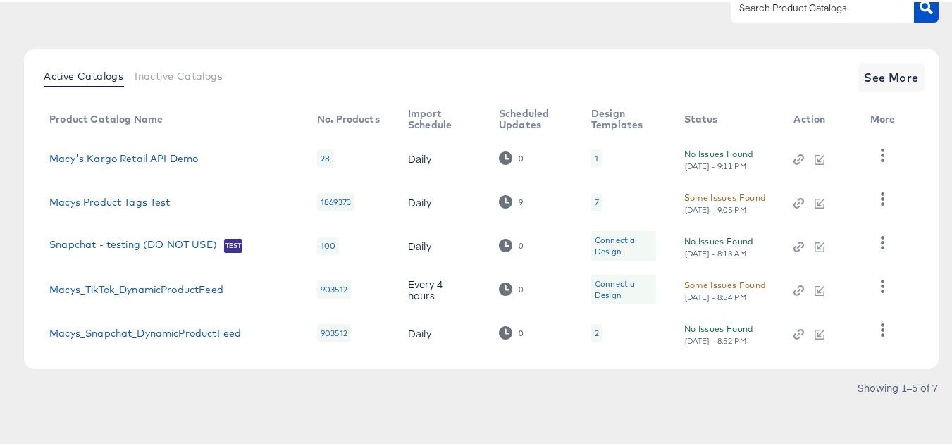
scroll to position [123, 0]
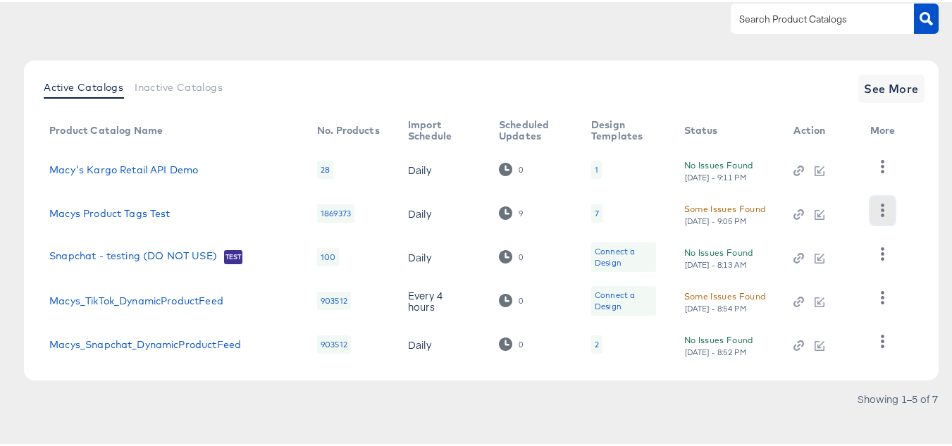
click at [877, 209] on icon "button" at bounding box center [882, 208] width 13 height 13
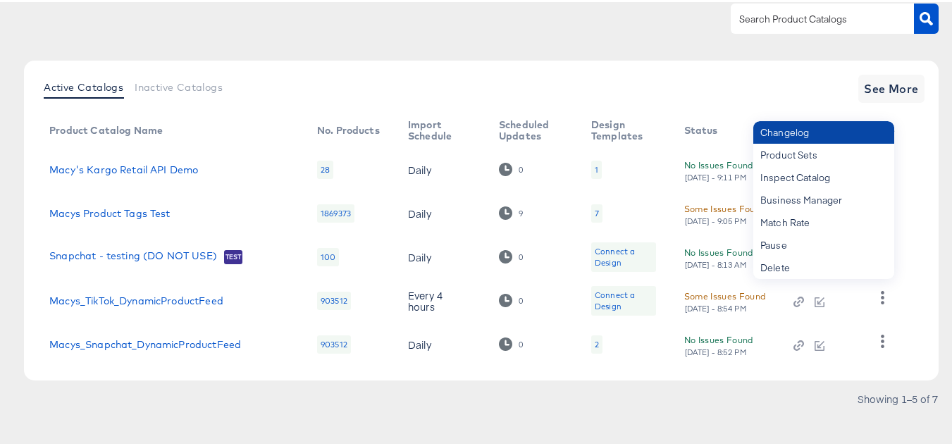
click at [802, 127] on div "Changelog" at bounding box center [823, 130] width 141 height 23
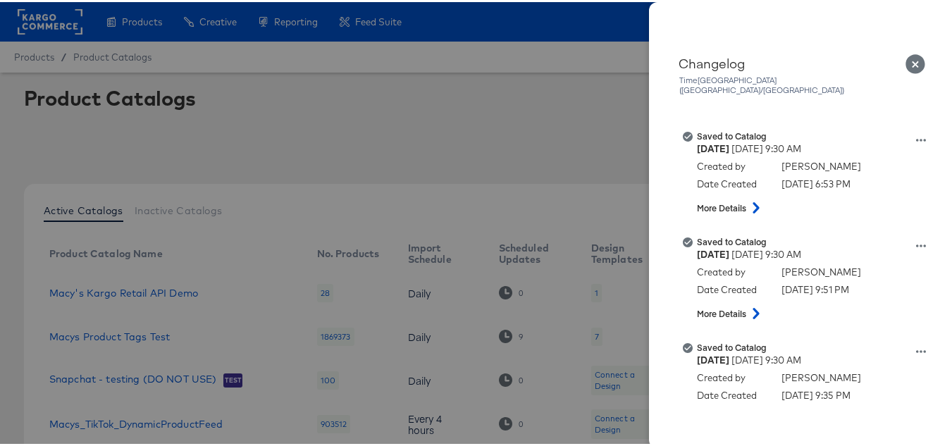
scroll to position [0, 0]
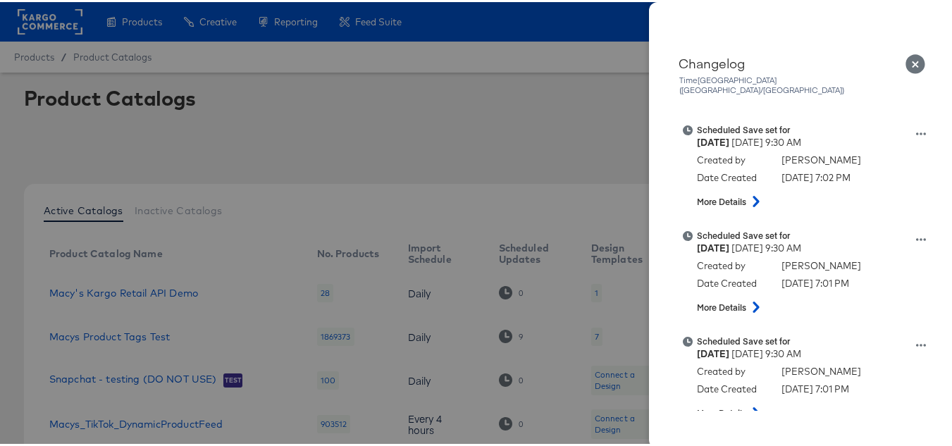
click at [906, 61] on icon "Close" at bounding box center [916, 62] width 20 height 20
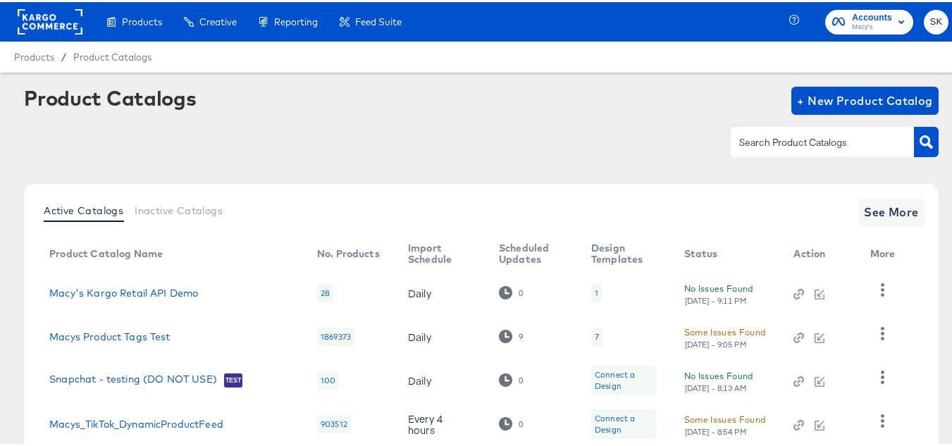
click at [37, 27] on rect at bounding box center [50, 19] width 65 height 25
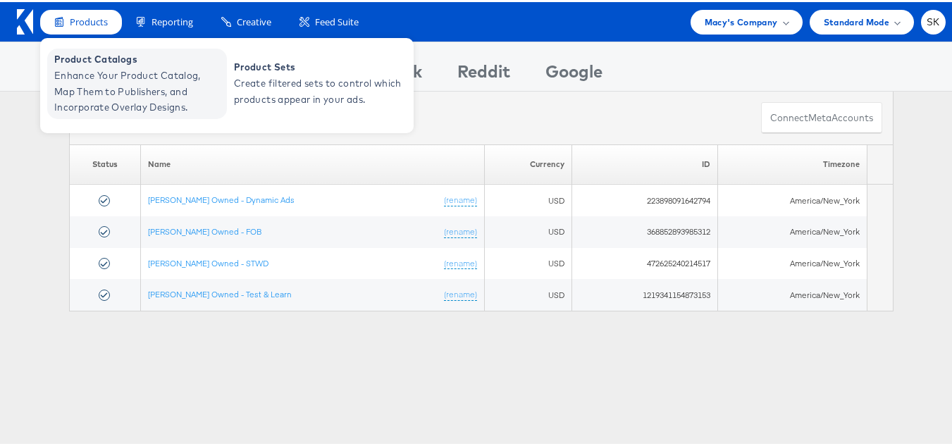
click at [111, 99] on span "Enhance Your Product Catalog, Map Them to Publishers, and Incorporate Overlay D…" at bounding box center [138, 90] width 169 height 48
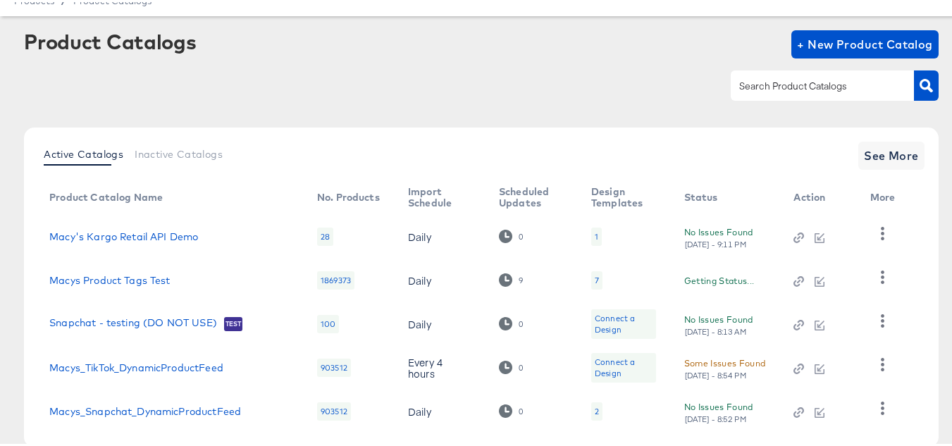
scroll to position [135, 0]
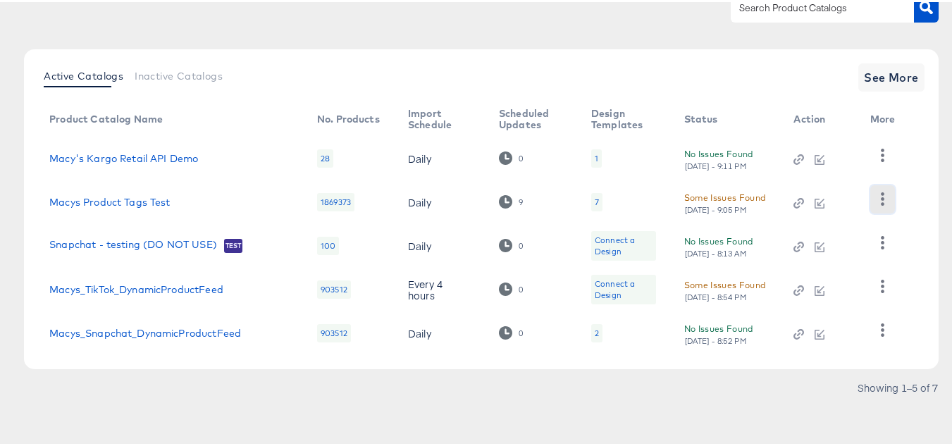
click at [887, 196] on icon "button" at bounding box center [882, 196] width 13 height 13
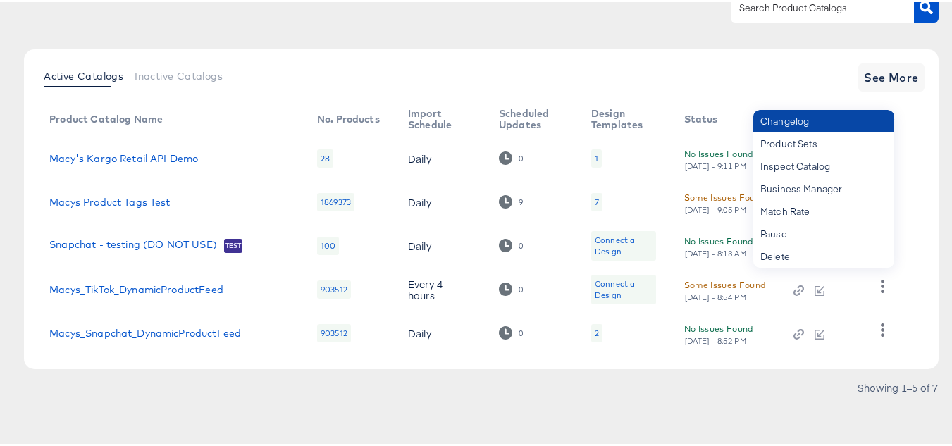
click at [792, 118] on div "Changelog" at bounding box center [823, 119] width 141 height 23
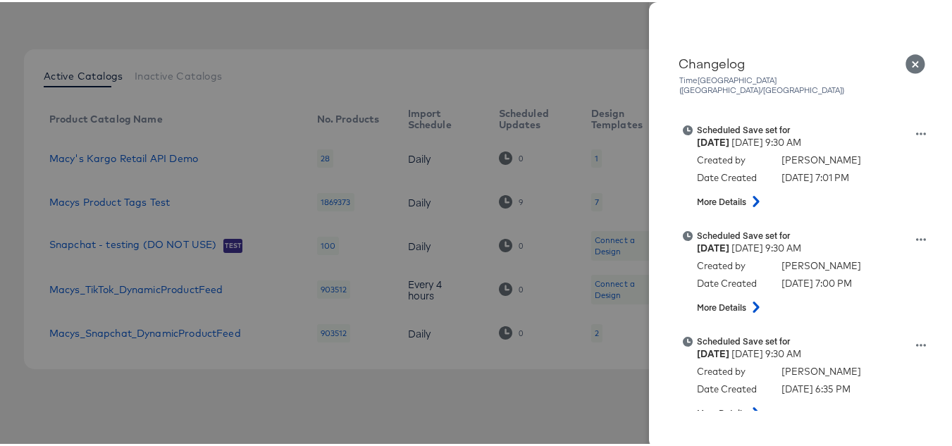
scroll to position [282, 0]
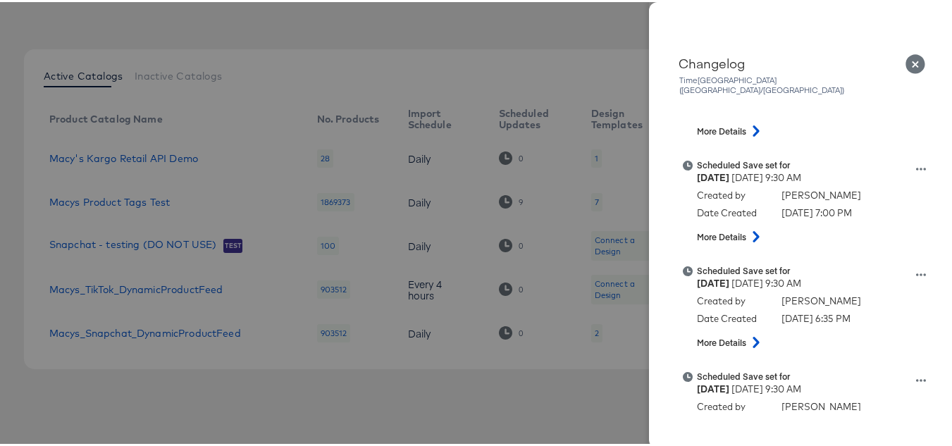
click at [906, 60] on icon "Close" at bounding box center [916, 62] width 20 height 20
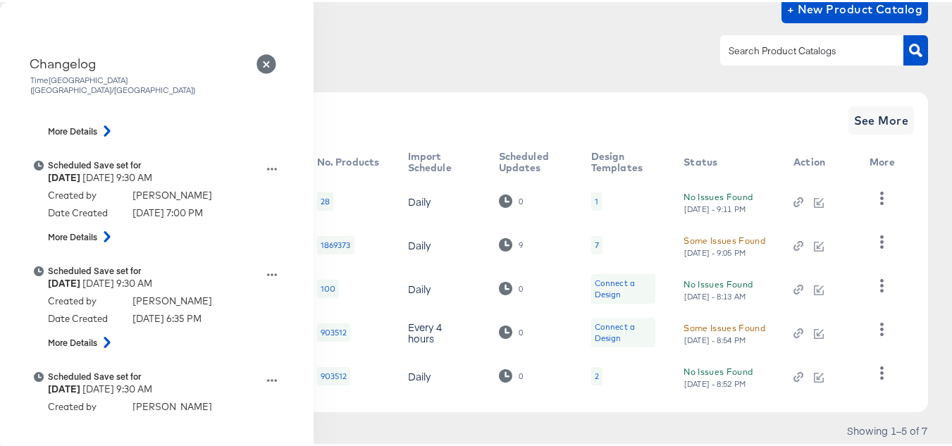
scroll to position [0, 0]
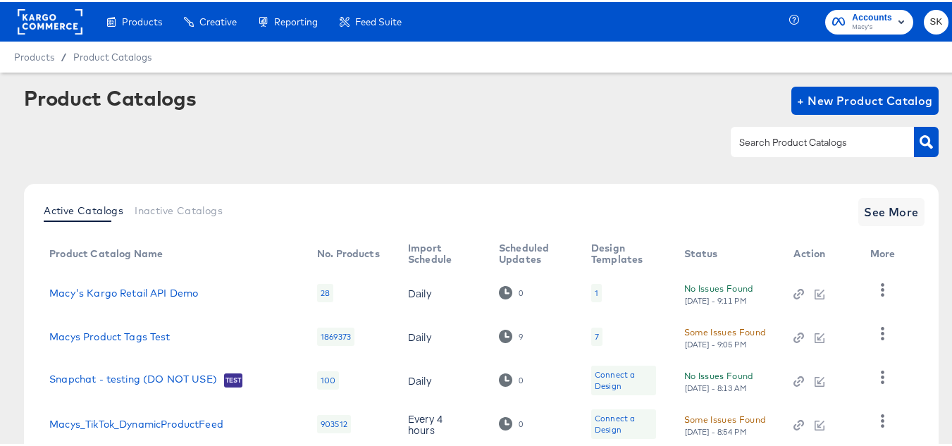
click at [44, 18] on rect at bounding box center [50, 19] width 65 height 25
